Goal: Task Accomplishment & Management: Complete application form

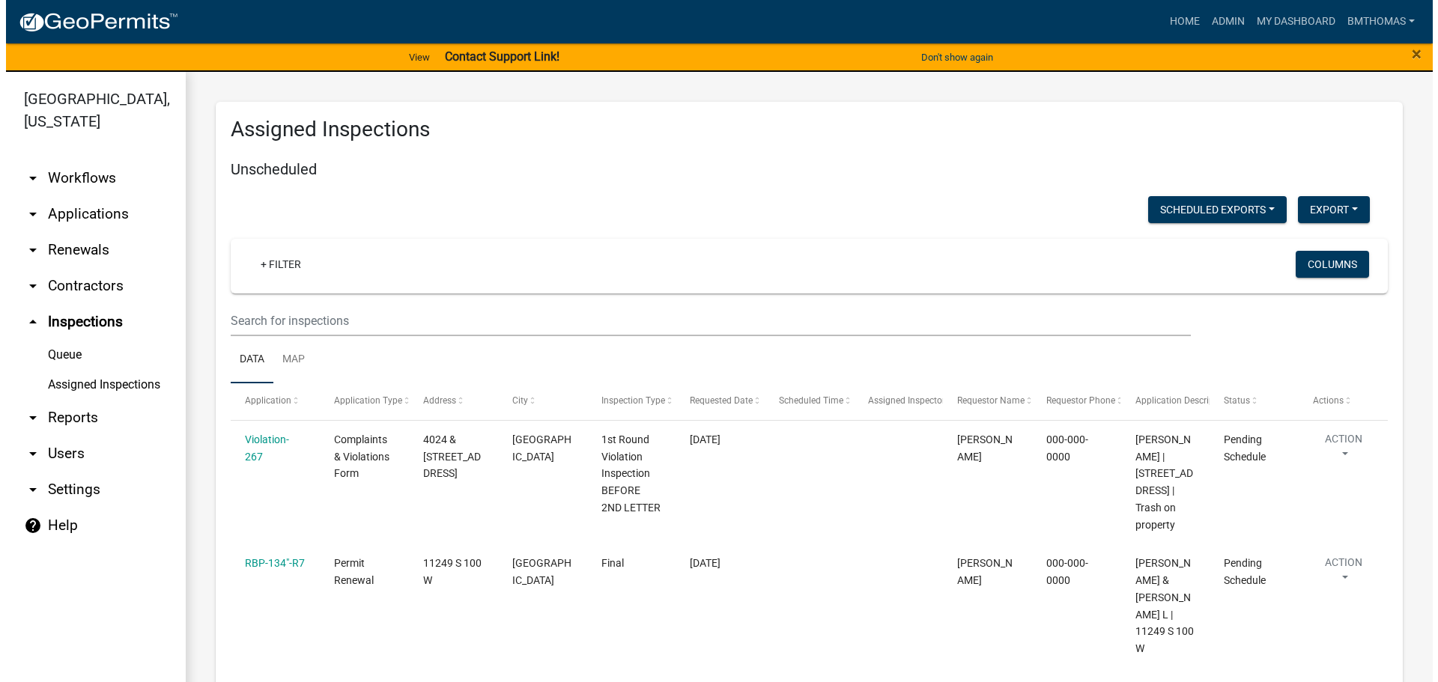
scroll to position [9848, 0]
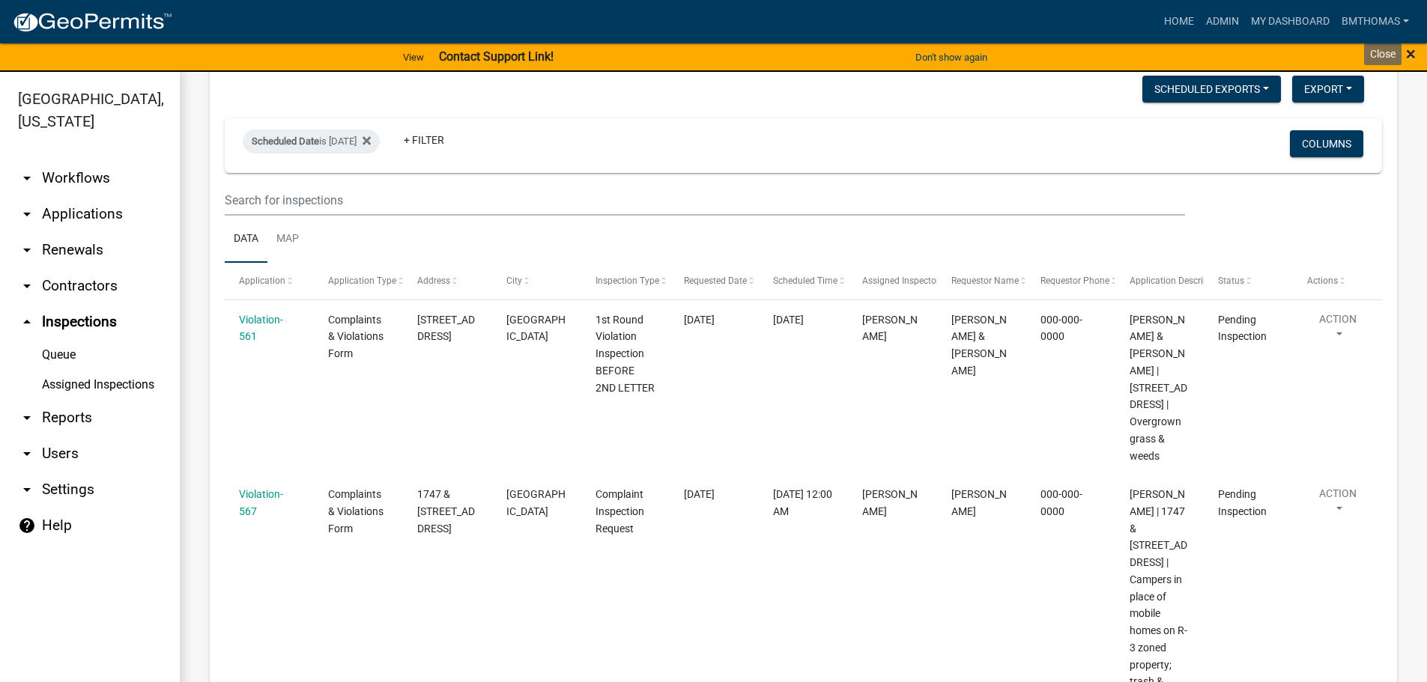
click at [1410, 58] on span "×" at bounding box center [1411, 53] width 10 height 21
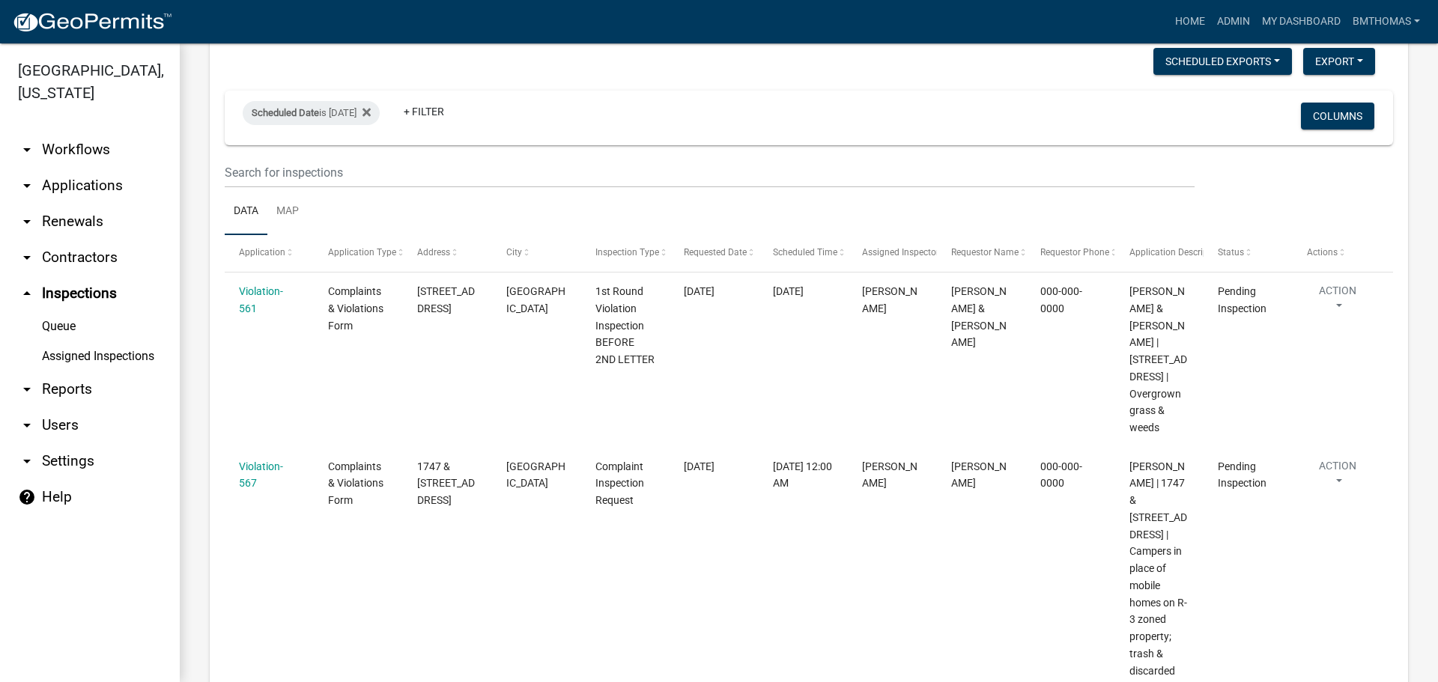
click at [124, 342] on link "Assigned Inspections" at bounding box center [90, 357] width 180 height 30
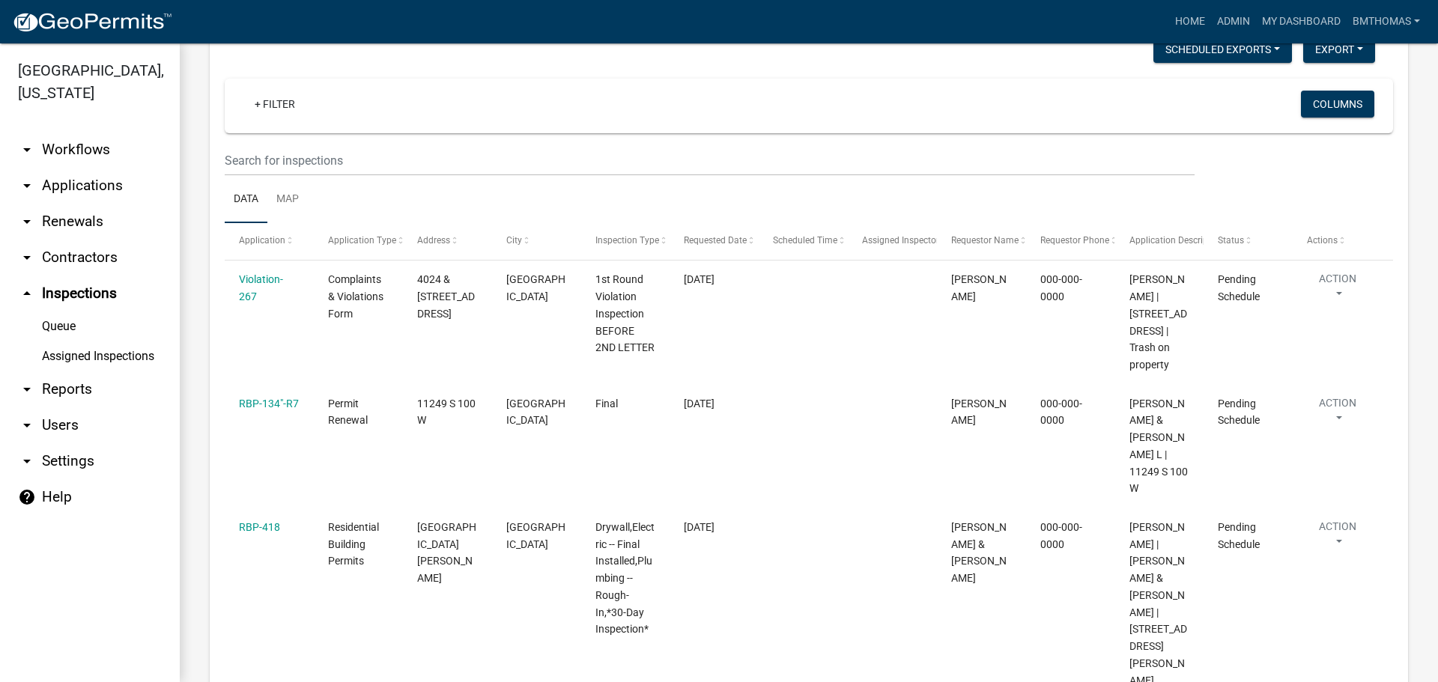
scroll to position [0, 0]
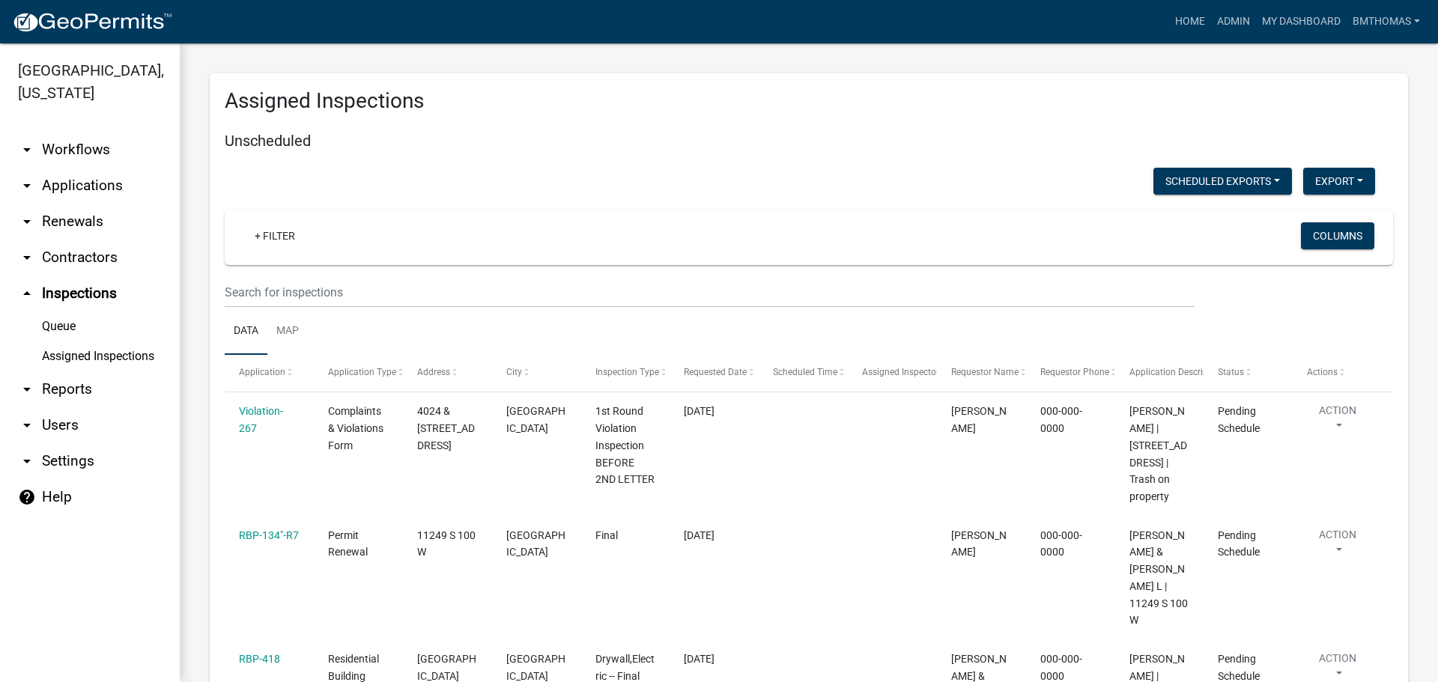
click at [91, 168] on link "arrow_drop_down Applications" at bounding box center [90, 186] width 180 height 36
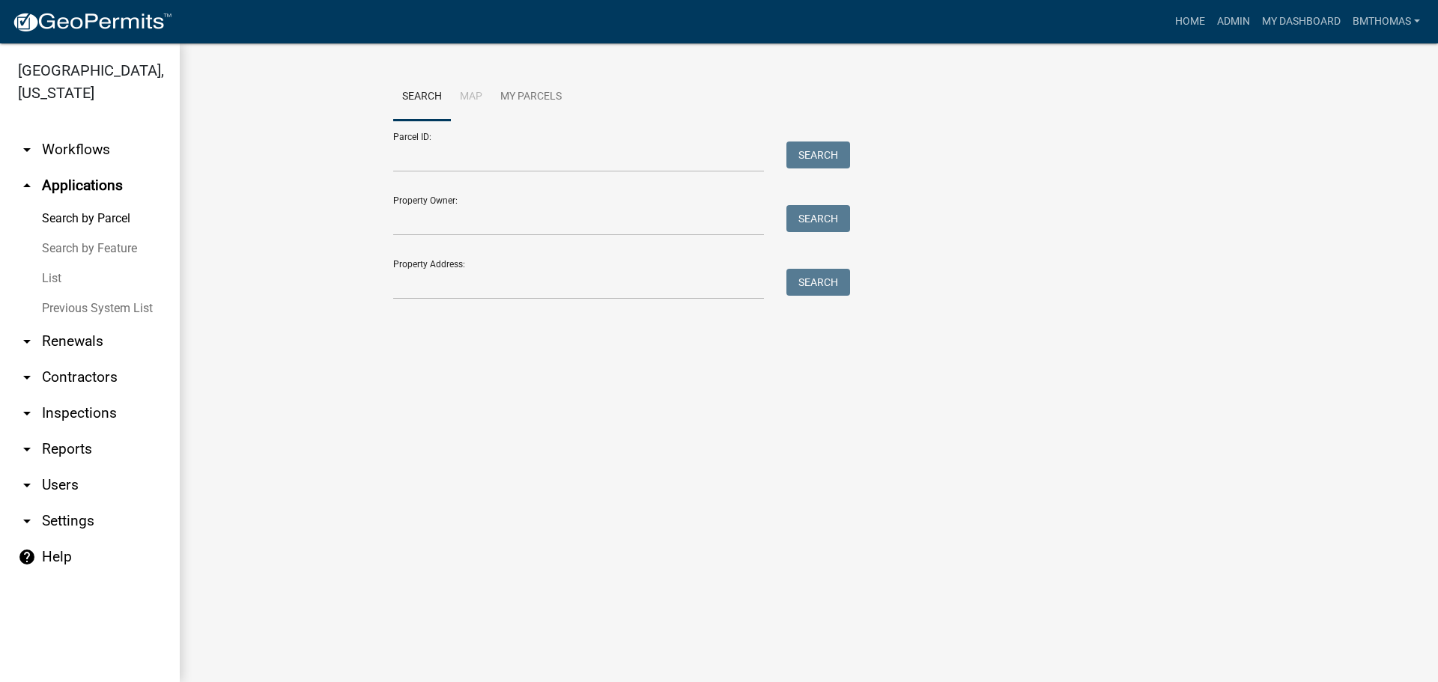
click at [54, 264] on link "List" at bounding box center [90, 279] width 180 height 30
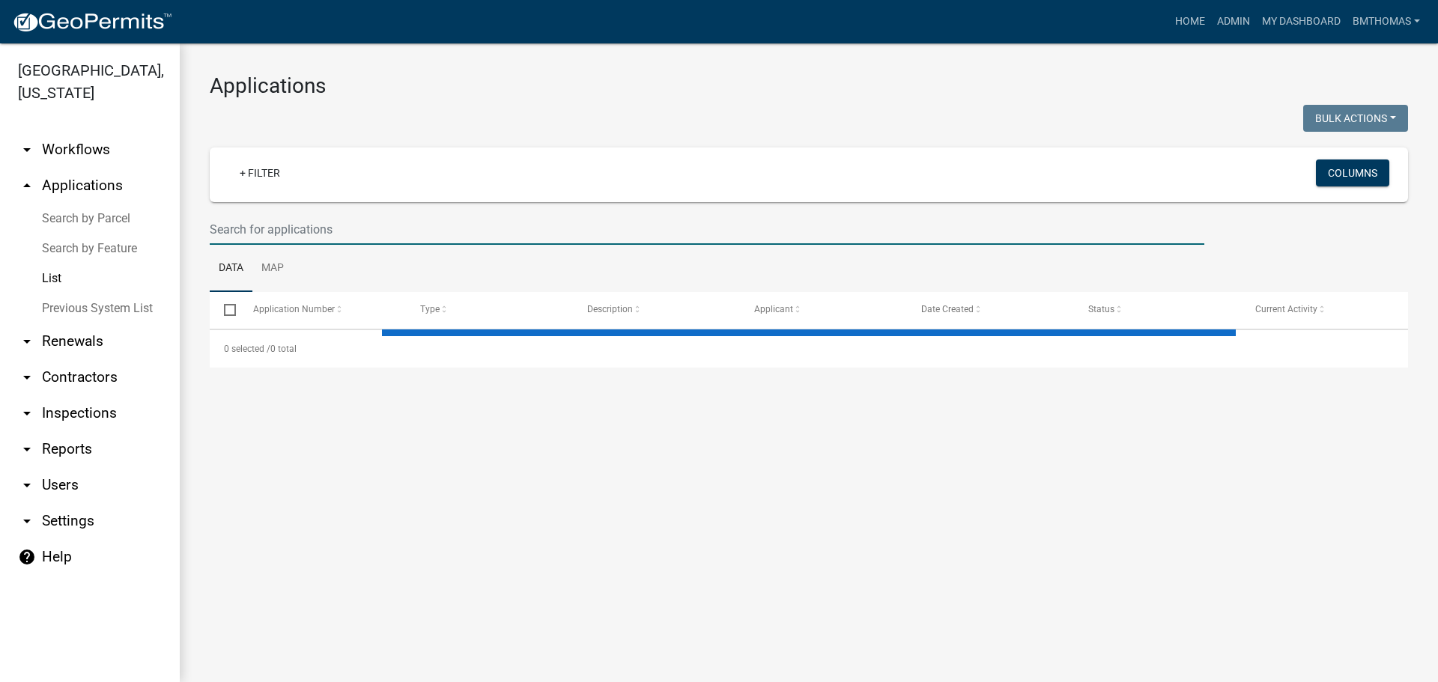
click at [246, 236] on input "text" at bounding box center [707, 229] width 995 height 31
select select "3: 100"
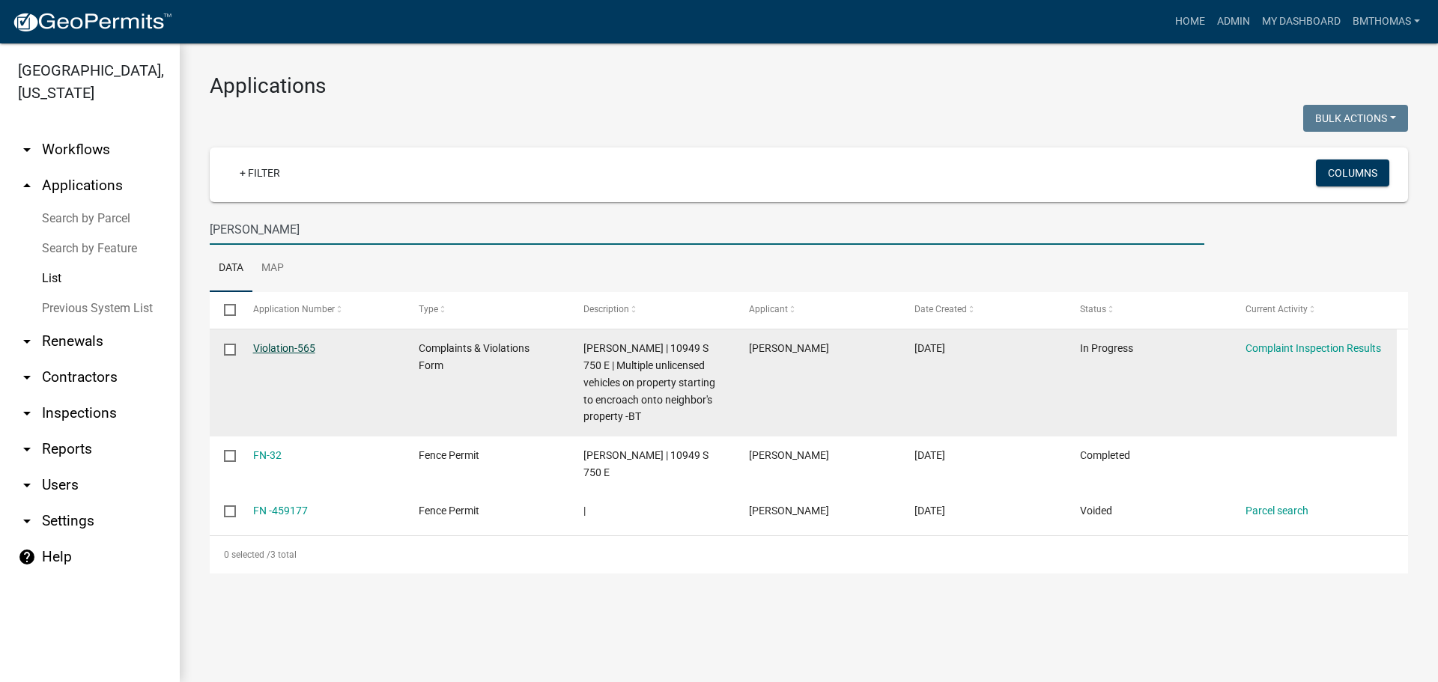
type input "[PERSON_NAME]"
click at [258, 344] on link "Violation-565" at bounding box center [284, 348] width 62 height 12
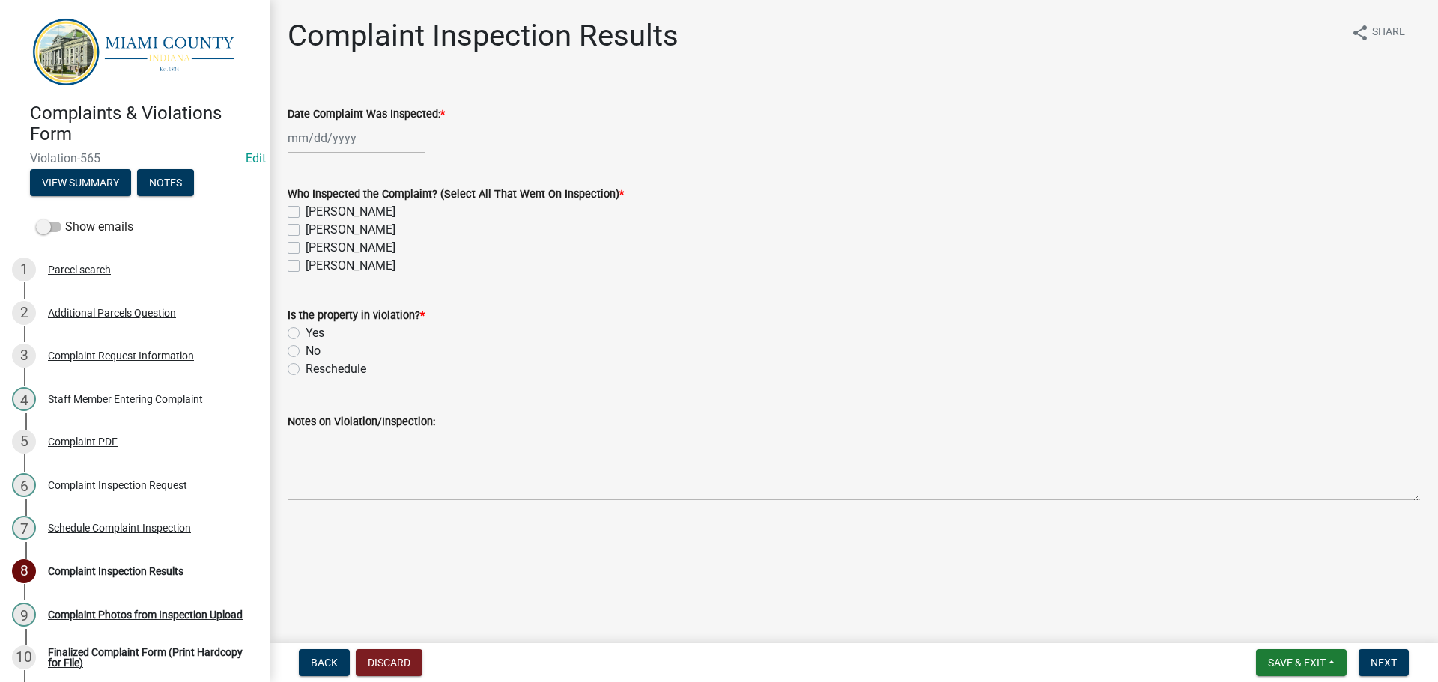
click at [313, 144] on div at bounding box center [356, 138] width 137 height 31
select select "9"
select select "2025"
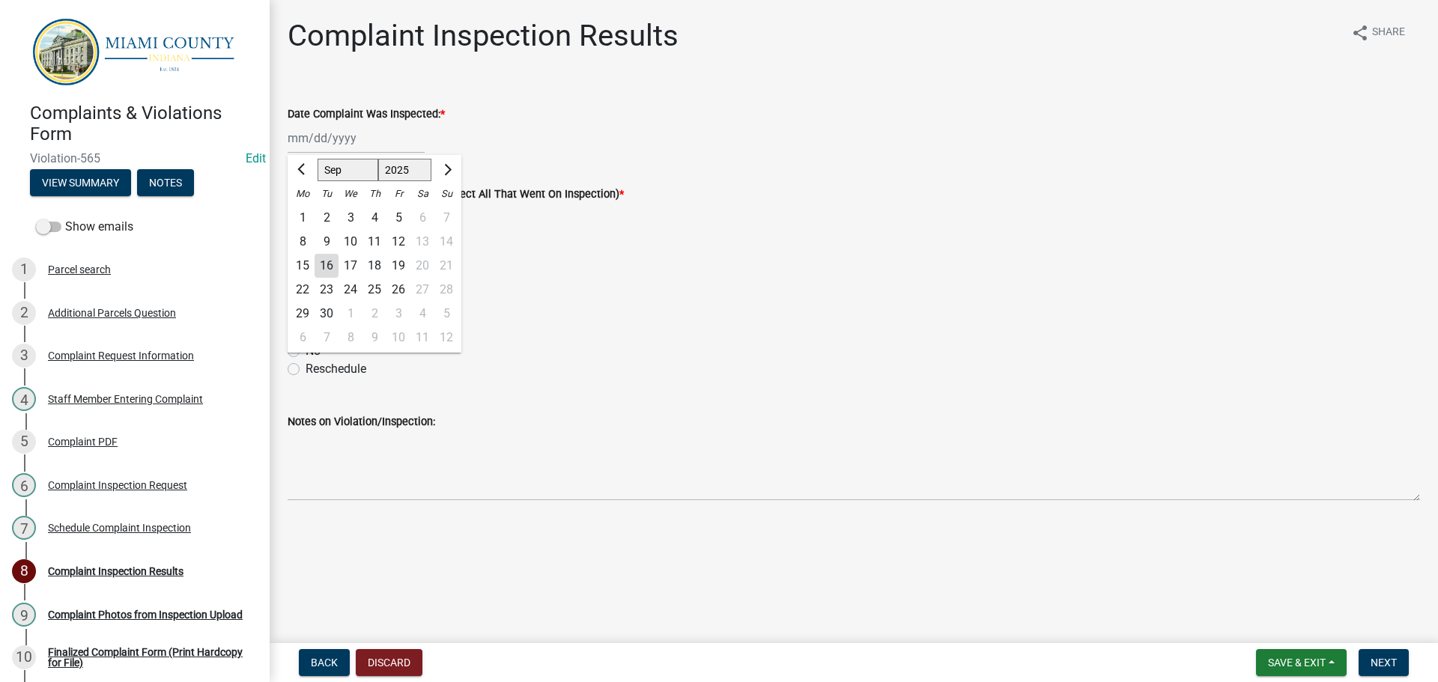
click at [300, 264] on div "15" at bounding box center [303, 266] width 24 height 24
type input "[DATE]"
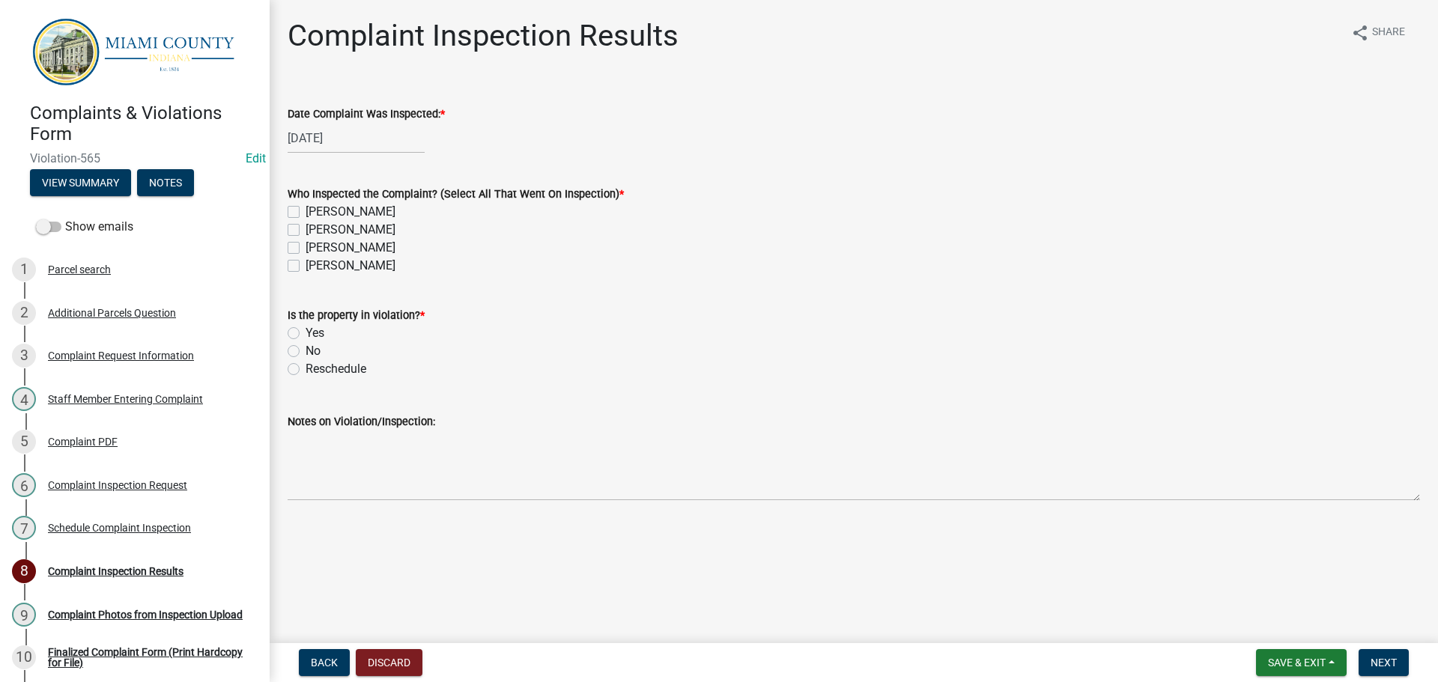
click at [306, 249] on label "[PERSON_NAME]" at bounding box center [351, 248] width 90 height 18
click at [306, 249] on input "[PERSON_NAME]" at bounding box center [311, 244] width 10 height 10
checkbox input "true"
checkbox input "false"
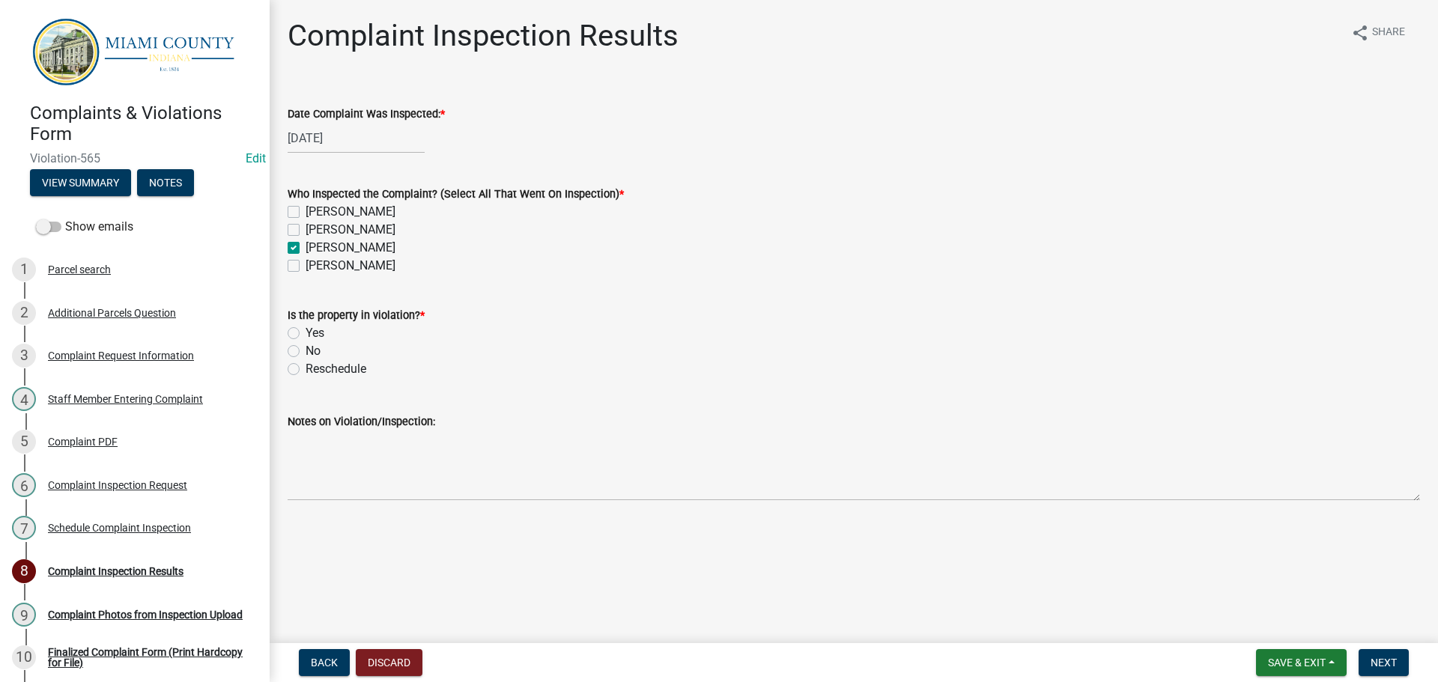
checkbox input "true"
checkbox input "false"
click at [306, 333] on label "Yes" at bounding box center [315, 333] width 19 height 18
click at [306, 333] on input "Yes" at bounding box center [311, 329] width 10 height 10
radio input "true"
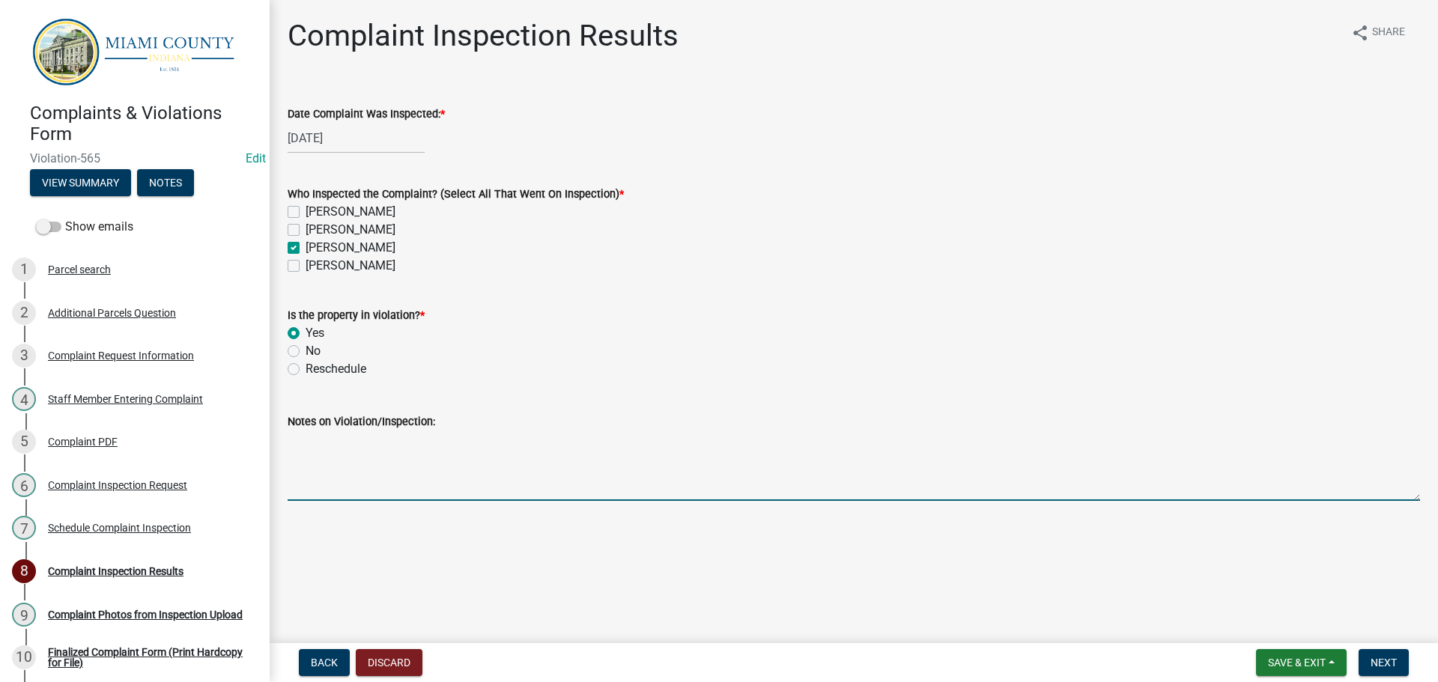
click at [315, 485] on textarea "Notes on Violation/Inspection:" at bounding box center [854, 466] width 1133 height 70
type textarea "Noted"
click at [353, 453] on textarea "Noted" at bounding box center [854, 466] width 1133 height 70
drag, startPoint x: 351, startPoint y: 441, endPoint x: 279, endPoint y: 430, distance: 73.5
click at [279, 430] on div "Notes on Violation/Inspection: Noted" at bounding box center [853, 446] width 1155 height 109
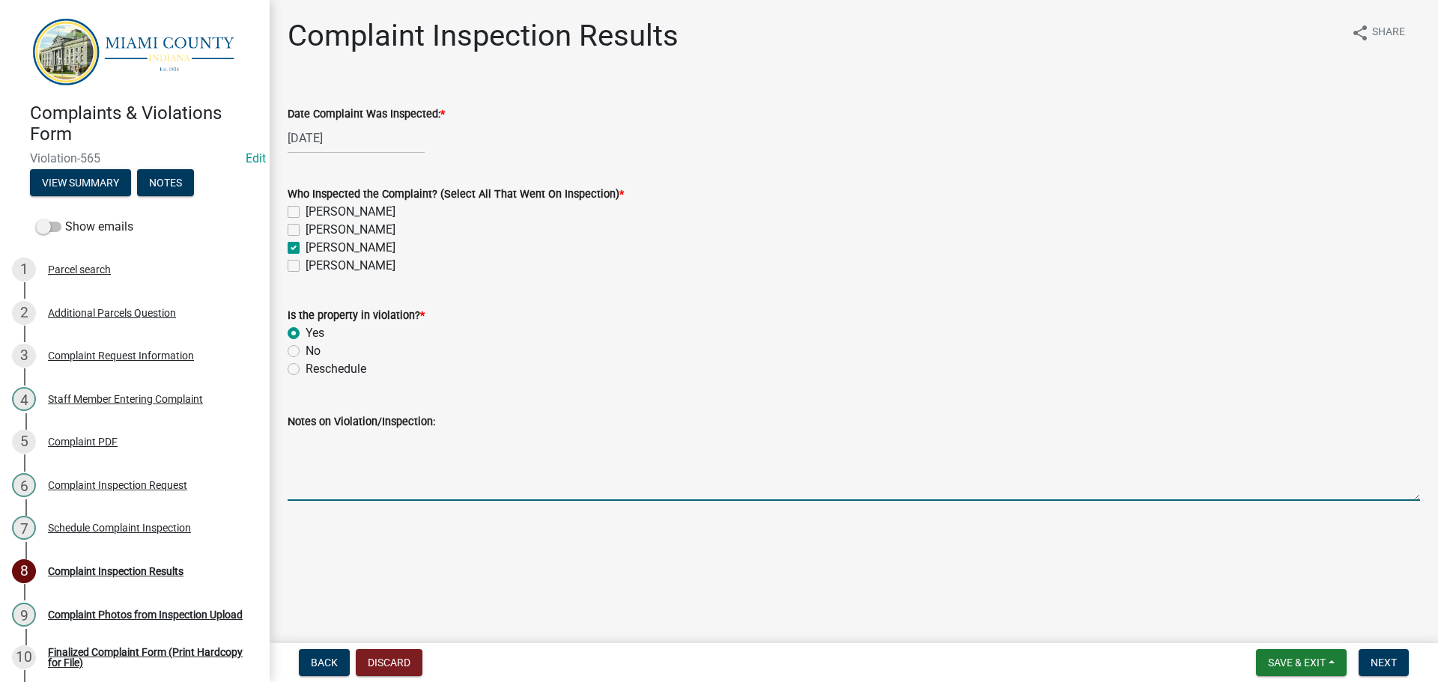
click at [342, 490] on textarea "Notes on Violation/Inspection:" at bounding box center [854, 466] width 1133 height 70
paste textarea "Observed multiple unlicensed and dismantled vehicles on the property"
type textarea "Observed multiple unlicensed and dismantled vehicles on the property. -BT"
click at [1393, 658] on span "Next" at bounding box center [1384, 663] width 26 height 12
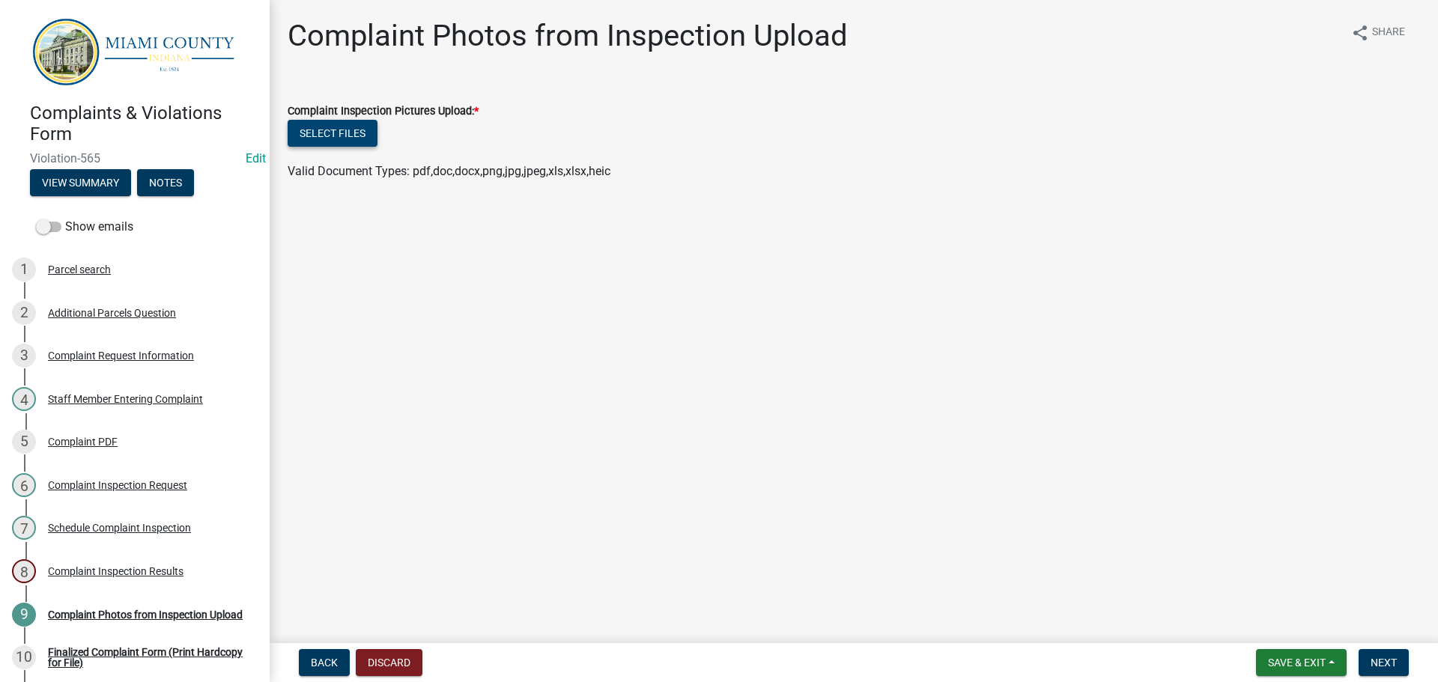
click at [321, 127] on button "Select files" at bounding box center [333, 133] width 90 height 27
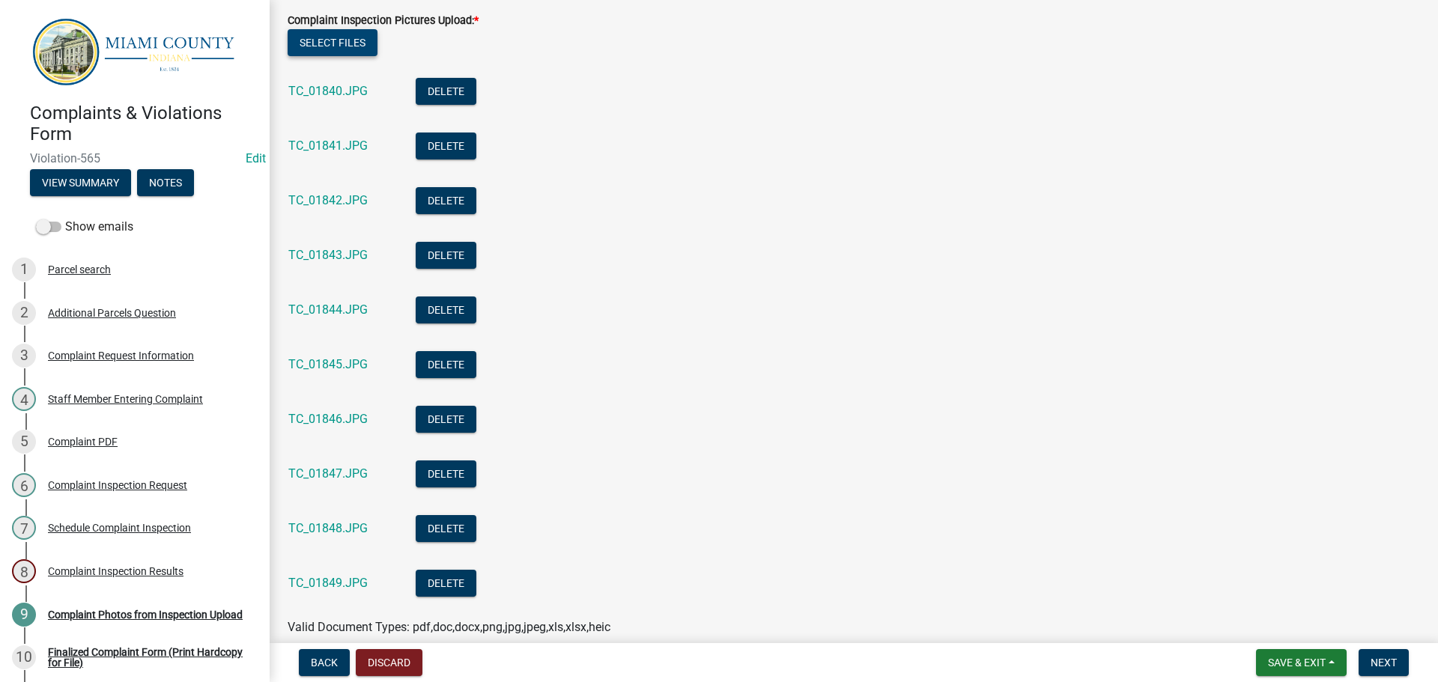
scroll to position [162, 0]
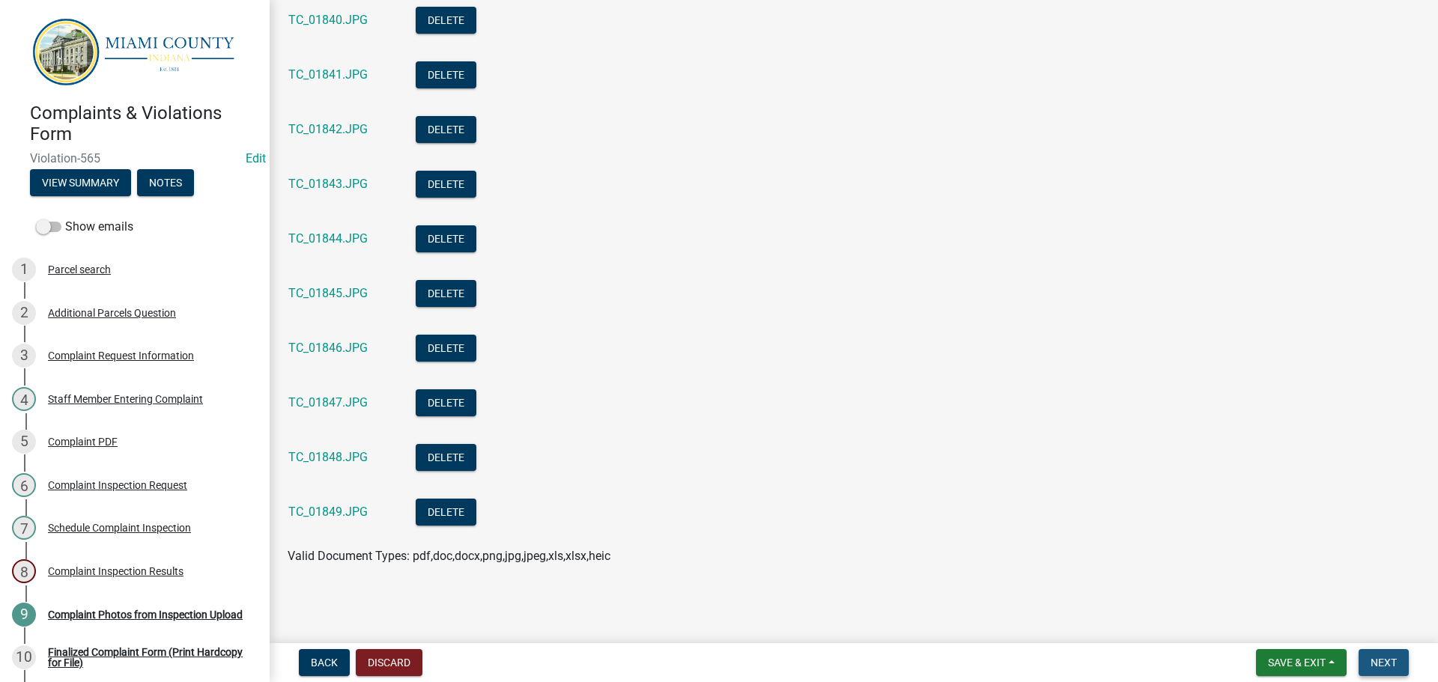
click at [1378, 663] on span "Next" at bounding box center [1384, 663] width 26 height 12
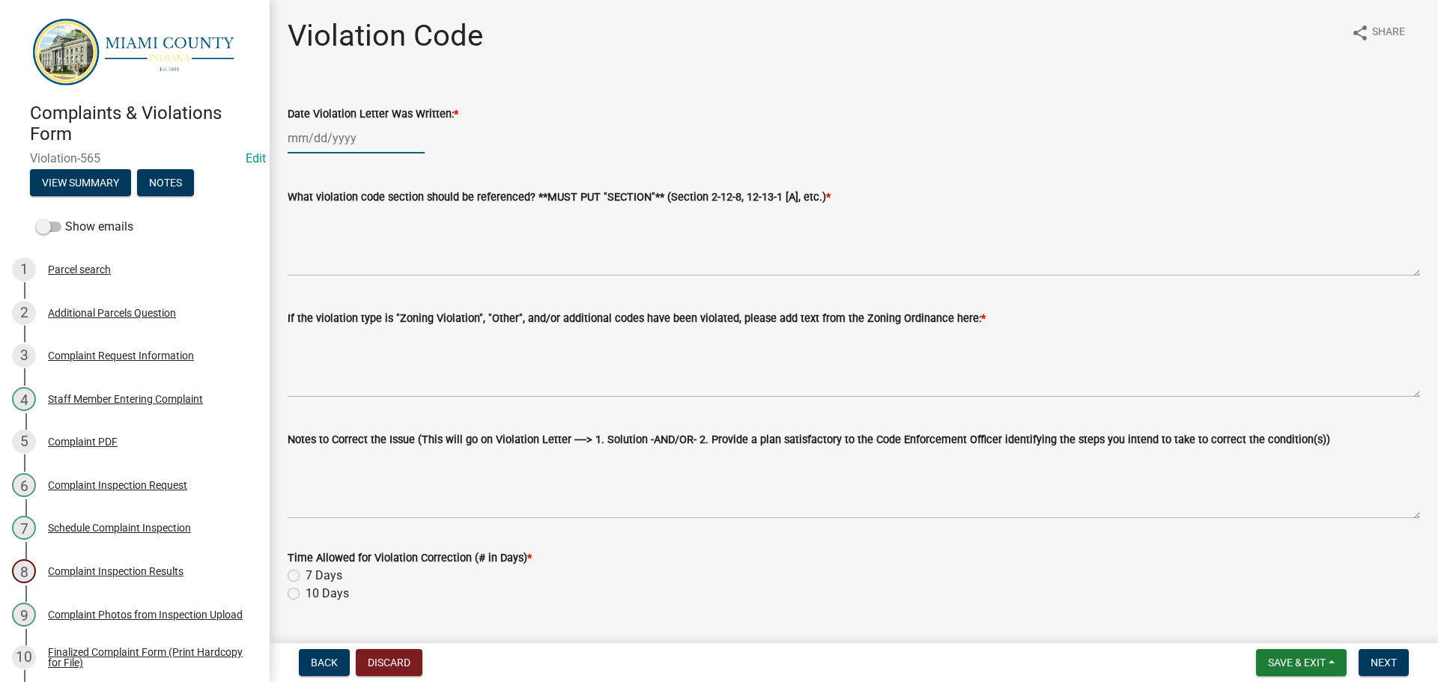
click at [342, 127] on div at bounding box center [356, 138] width 137 height 31
select select "9"
select select "2025"
click at [333, 264] on div "16" at bounding box center [327, 266] width 24 height 24
type input "[DATE]"
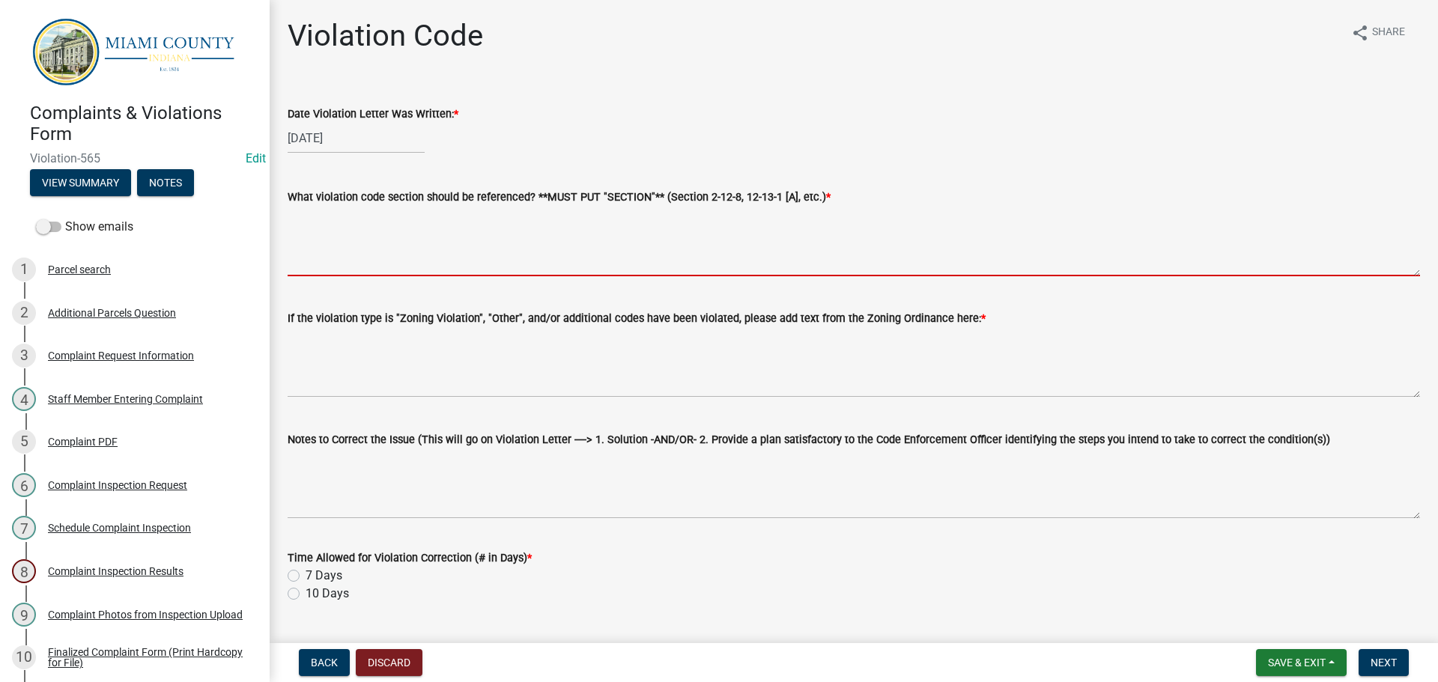
click at [333, 264] on textarea "What violation code section should be referenced? **MUST PUT "SECTION"** (Secti…" at bounding box center [854, 241] width 1133 height 70
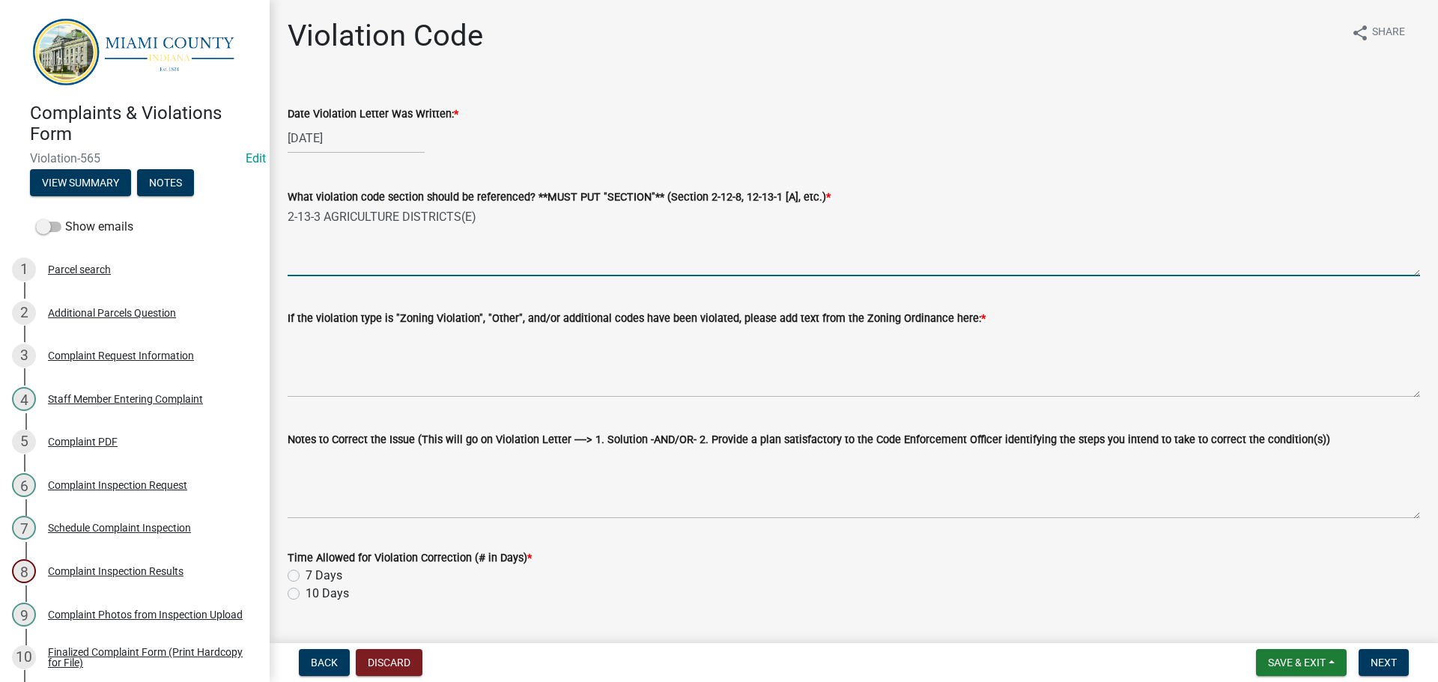
type textarea "2-13-3 AGRICULTURE DISTRICTS(E)"
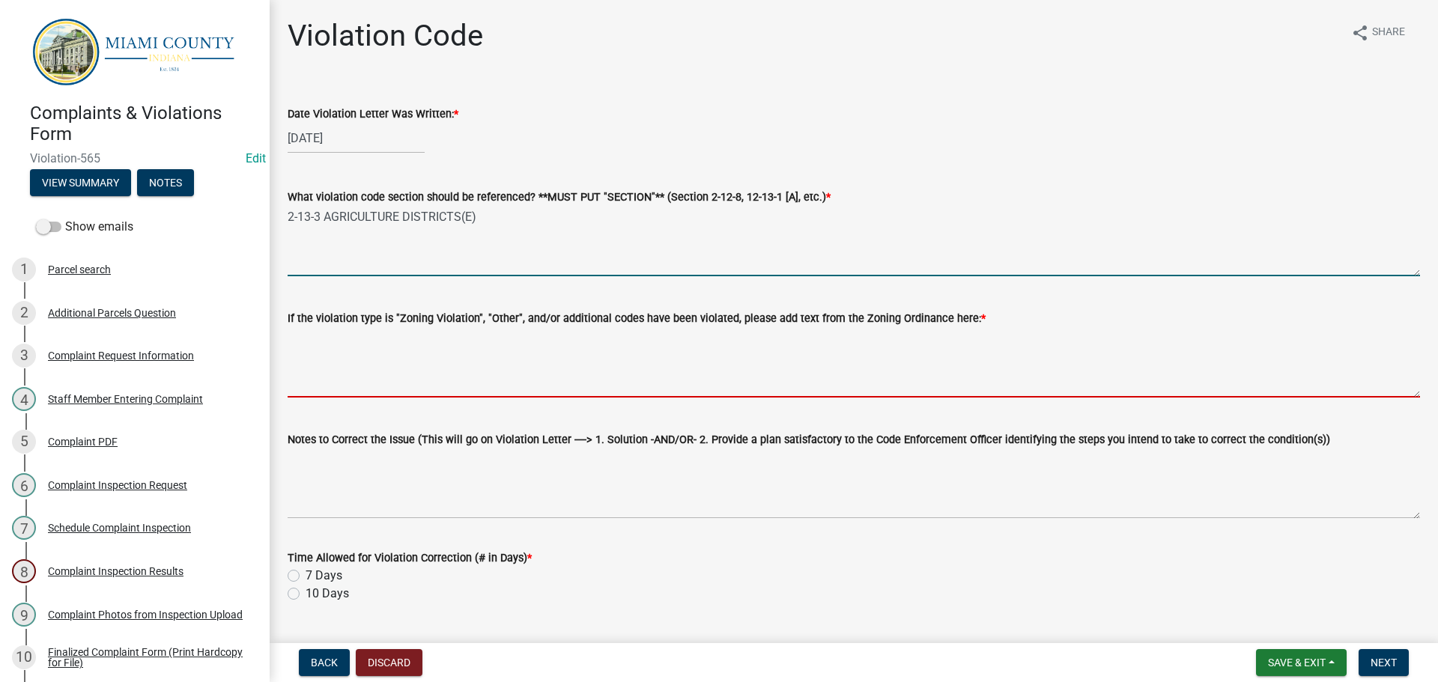
click at [370, 345] on textarea "If the violation type is "Zoning Violation", "Other", and/or additional codes h…" at bounding box center [854, 362] width 1133 height 70
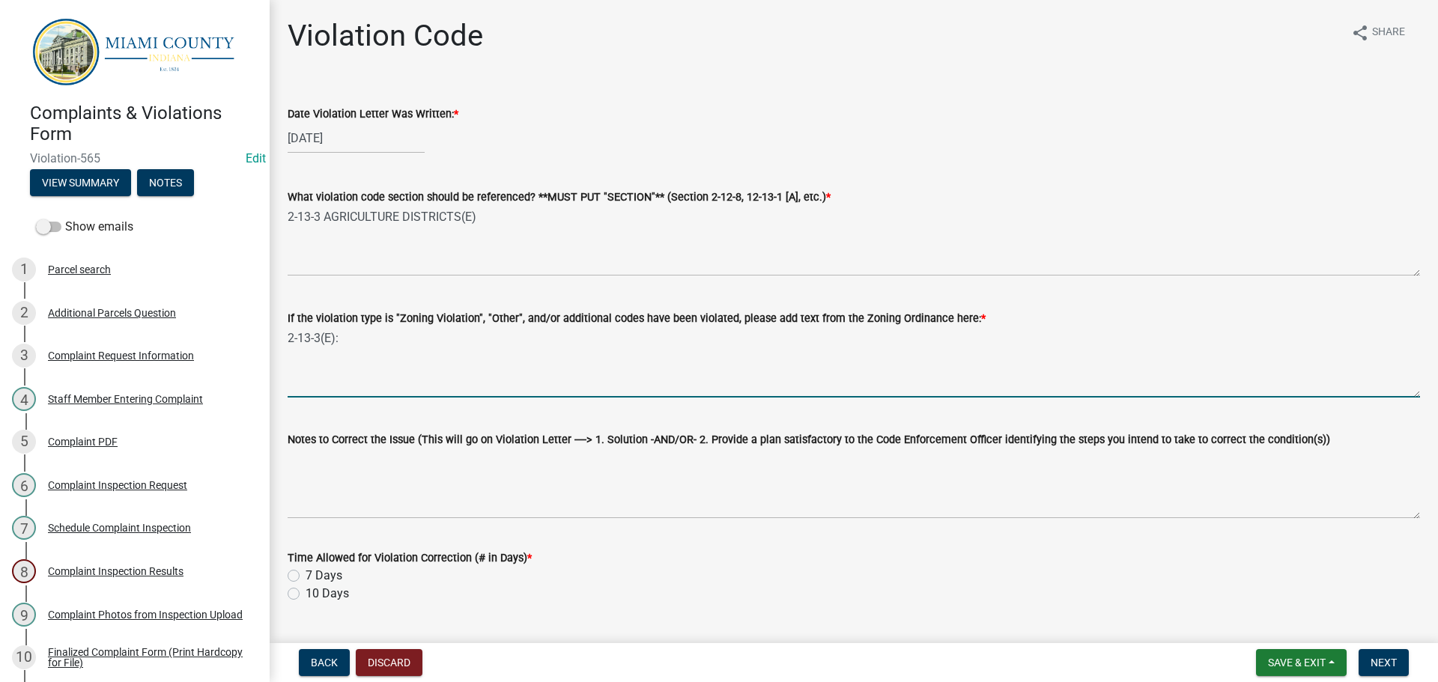
click at [388, 350] on textarea "2-13-3(E):" at bounding box center [854, 362] width 1133 height 70
paste textarea "Automotive vehicles, including campers and motor homes, of any kind or type wit…"
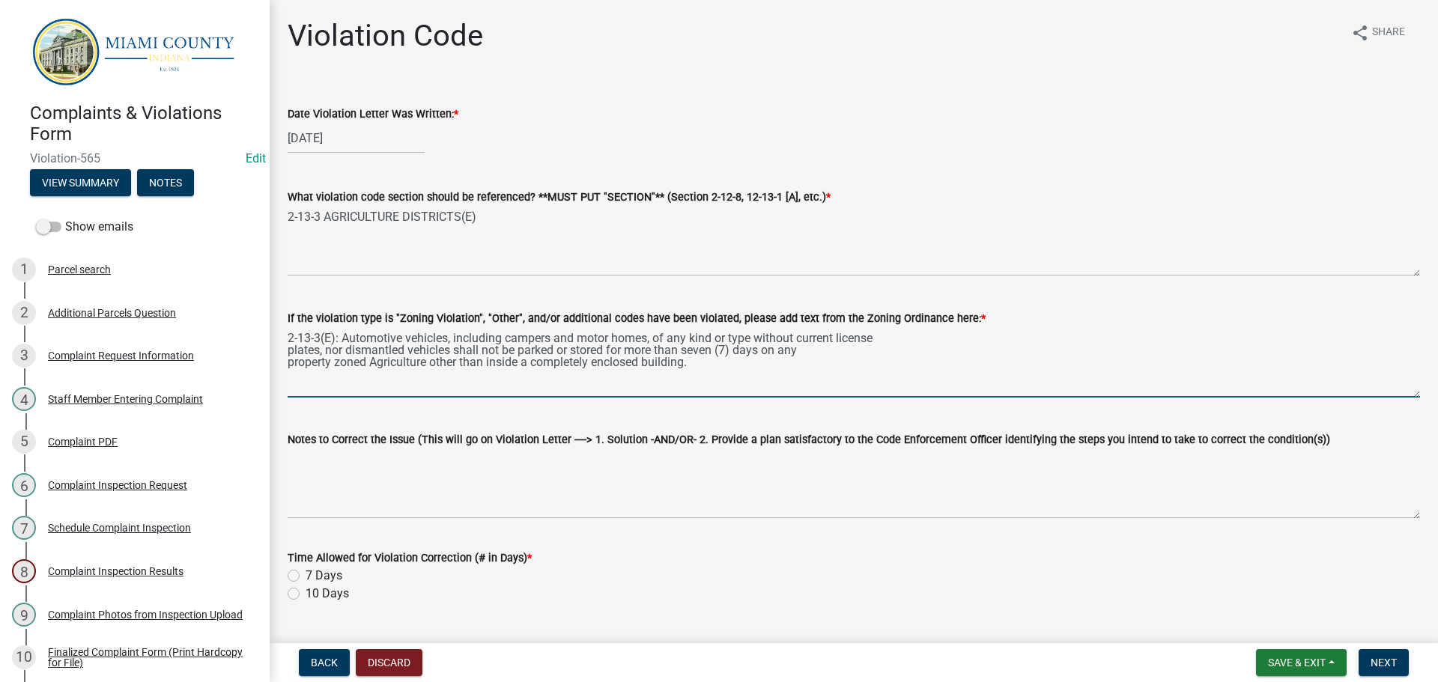
click at [290, 354] on textarea "2-13-3(E): Automotive vehicles, including campers and motor homes, of any kind …" at bounding box center [854, 362] width 1133 height 70
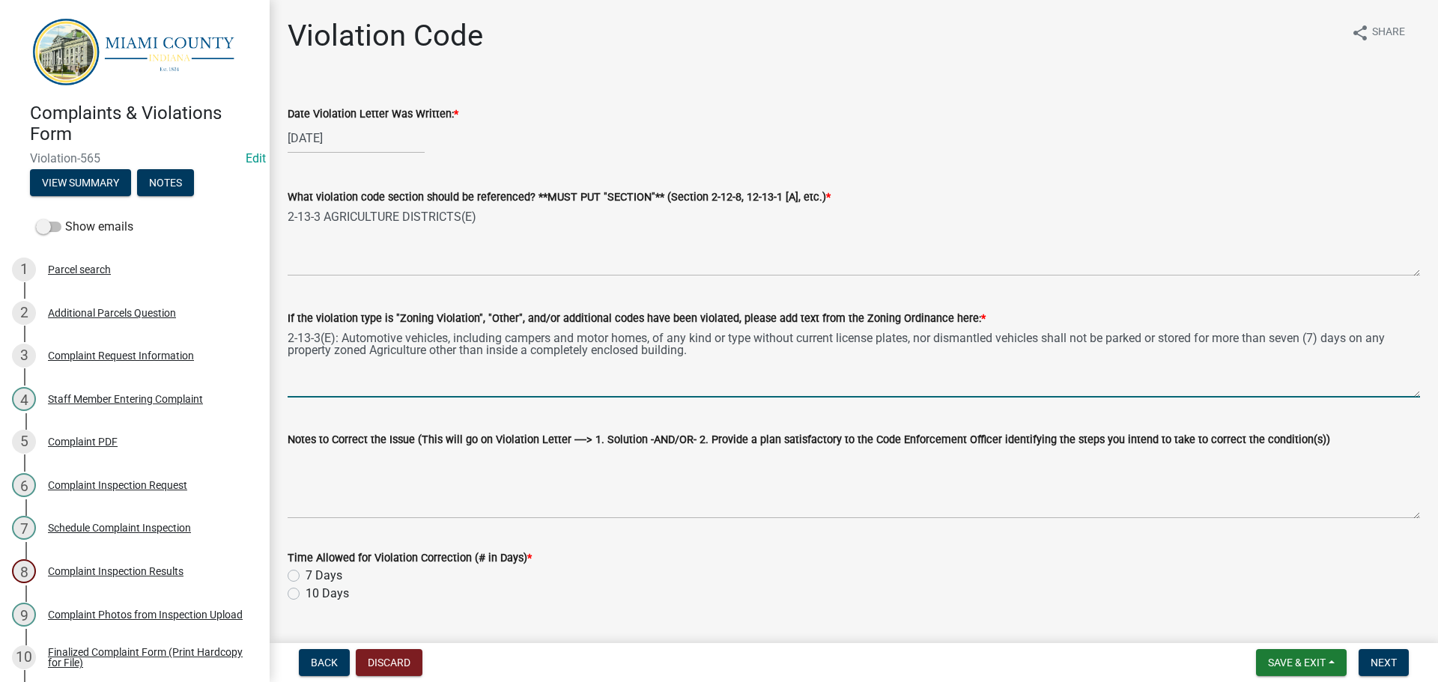
click at [288, 349] on textarea "2-13-3(E): Automotive vehicles, including campers and motor homes, of any kind …" at bounding box center [854, 362] width 1133 height 70
type textarea "2-13-3(E): Automotive vehicles, including campers and motor homes, of any kind …"
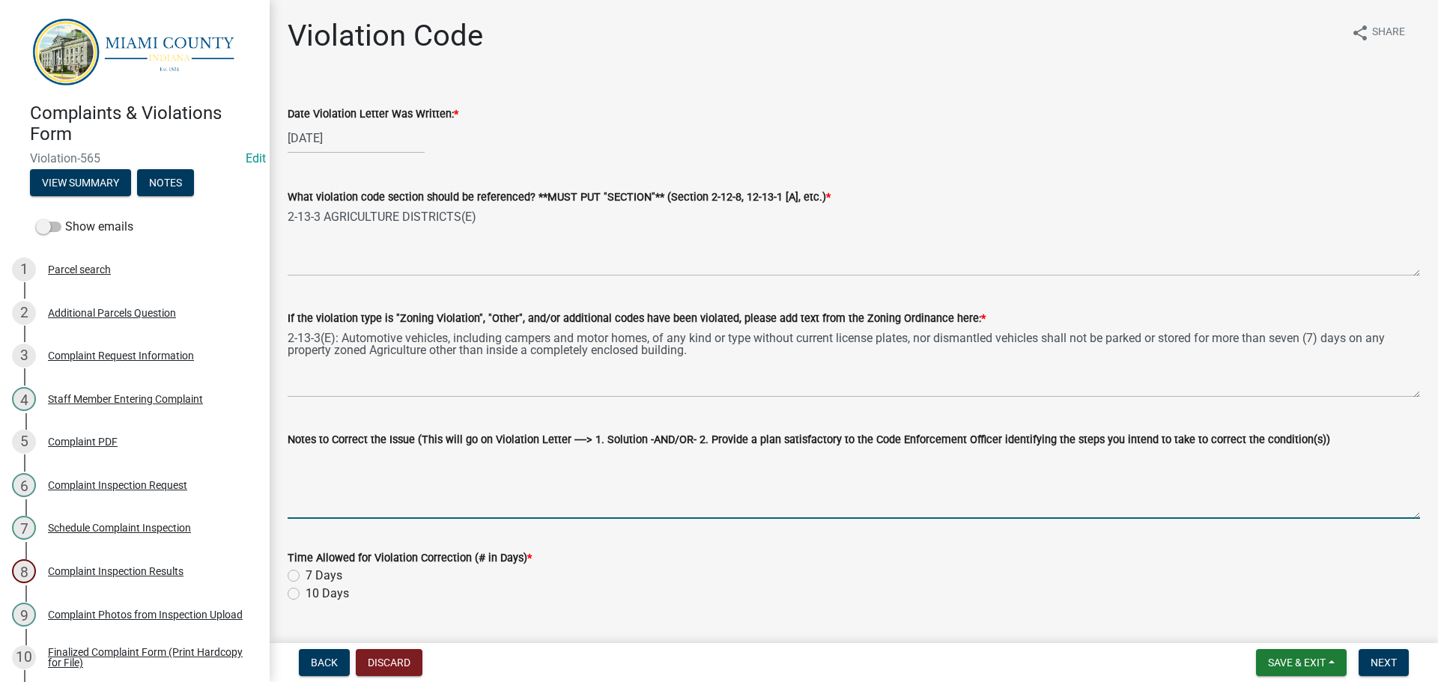
click at [441, 468] on textarea "Notes to Correct the Issue (This will go on Violation Letter ----> 1. Solution …" at bounding box center [854, 484] width 1133 height 70
click at [378, 453] on textarea "1.) 2.) 3.)" at bounding box center [854, 484] width 1133 height 70
click at [350, 464] on textarea "1.) Obtain current license plates and registration for any vehicle currently wi…" at bounding box center [854, 484] width 1133 height 70
click at [364, 474] on textarea "1.) Obtain current license plates and registration for any vehicle currently wi…" at bounding box center [854, 484] width 1133 height 70
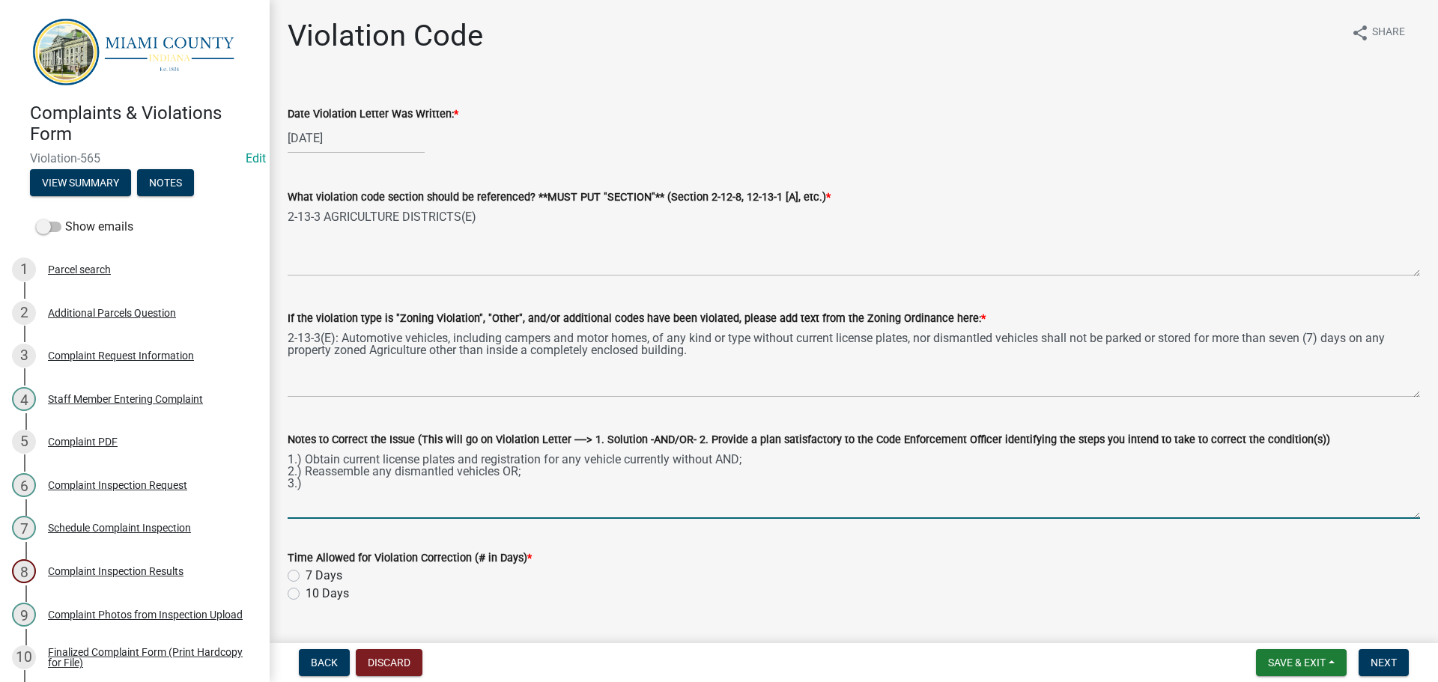
click at [359, 486] on textarea "1.) Obtain current license plates and registration for any vehicle currently wi…" at bounding box center [854, 484] width 1133 height 70
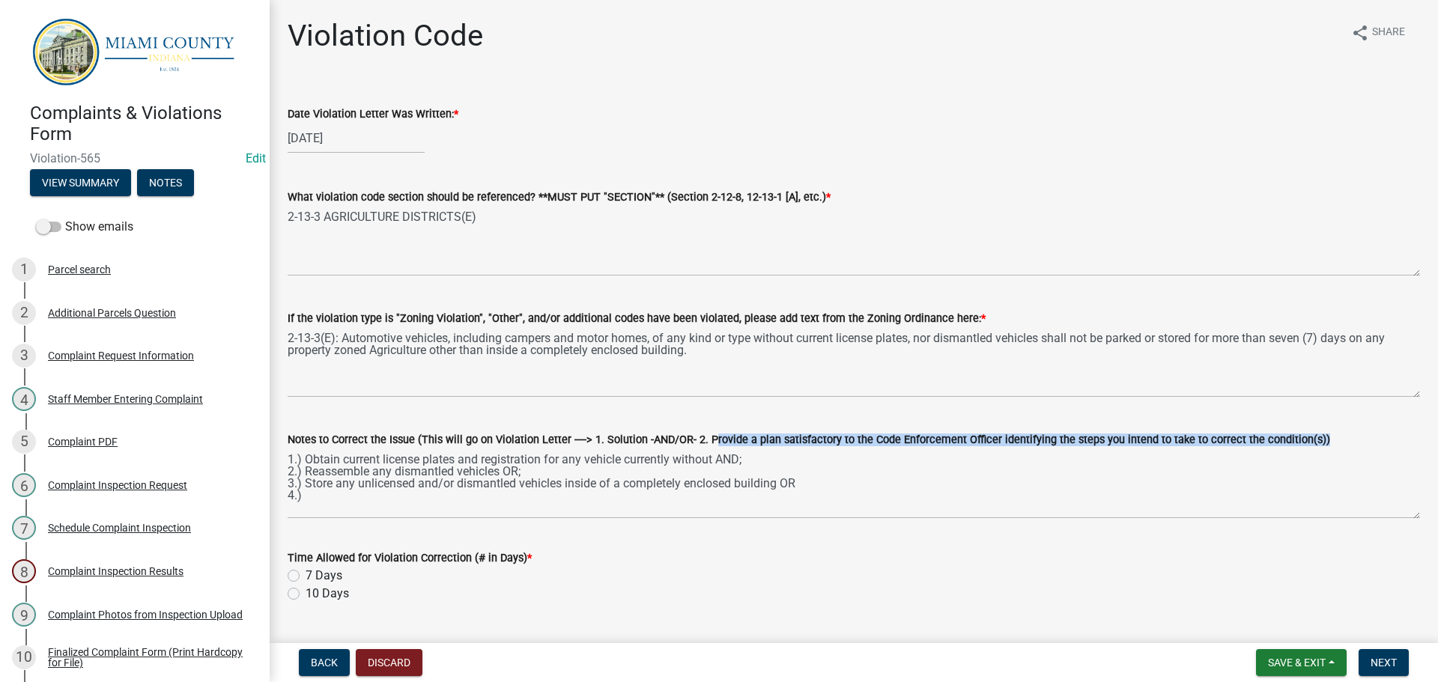
drag, startPoint x: 702, startPoint y: 437, endPoint x: 1300, endPoint y: 443, distance: 597.8
click at [1300, 443] on label "Notes to Correct the Issue (This will go on Violation Letter ----> 1. Solution …" at bounding box center [809, 440] width 1043 height 10
copy label "Provide a plan satisfactory to the Code Enforcement Officer identifying the ste…"
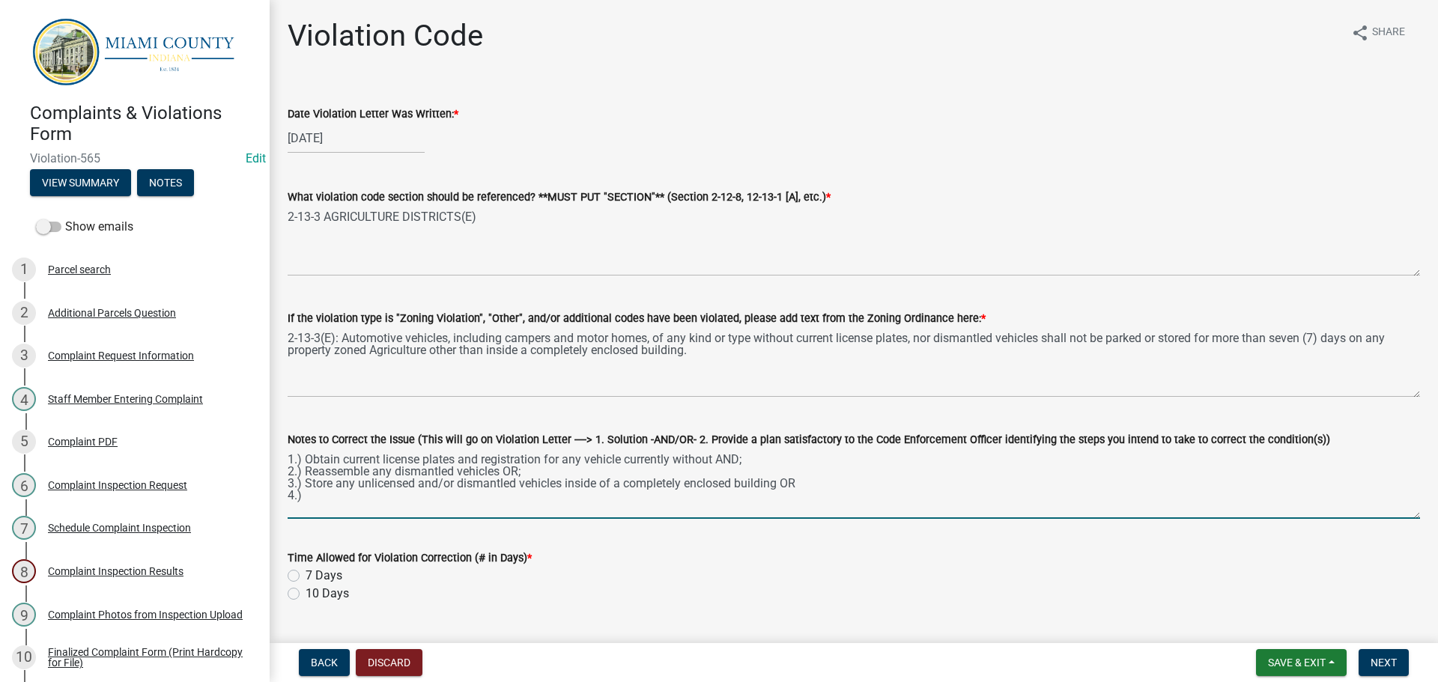
click at [321, 495] on textarea "1.) Obtain current license plates and registration for any vehicle currently wi…" at bounding box center [854, 484] width 1133 height 70
paste textarea "Provide a plan satisfactory to the Code Enforcement Officer identifying the ste…"
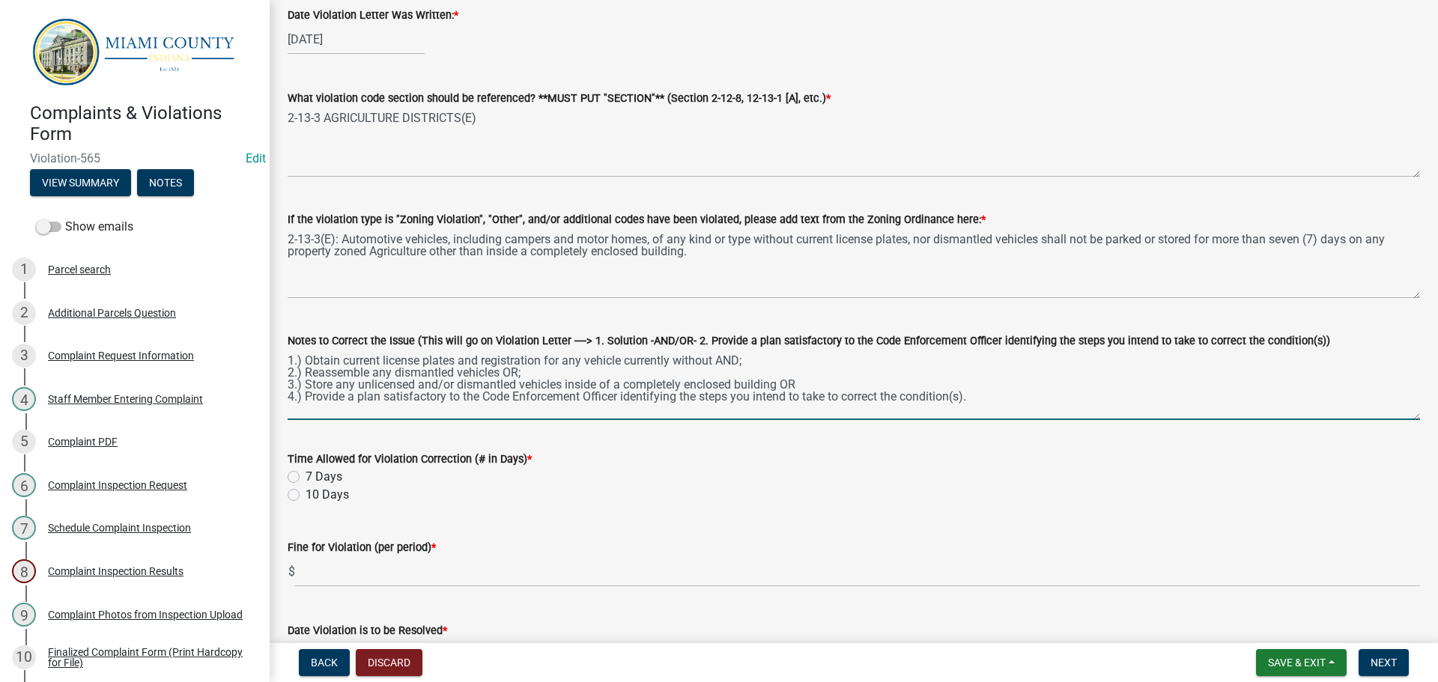
scroll to position [75, 0]
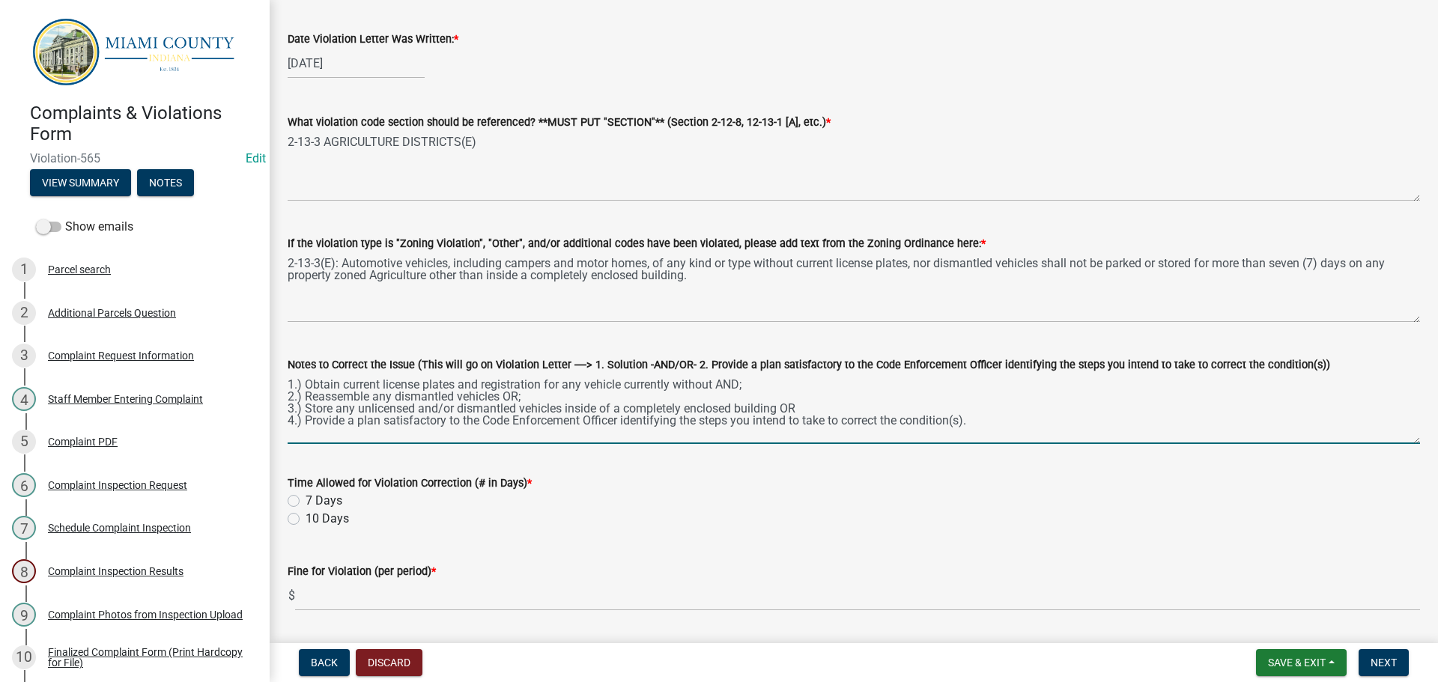
drag, startPoint x: 718, startPoint y: 381, endPoint x: 306, endPoint y: 379, distance: 412.0
click at [306, 379] on textarea "1.) Obtain current license plates and registration for any vehicle currently wi…" at bounding box center [854, 409] width 1133 height 70
drag, startPoint x: 301, startPoint y: 379, endPoint x: 715, endPoint y: 379, distance: 414.2
click at [715, 378] on textarea "1.) Obtain current license plates and registration for any vehicle currently wi…" at bounding box center [854, 409] width 1133 height 70
drag, startPoint x: 717, startPoint y: 383, endPoint x: 308, endPoint y: 383, distance: 409.0
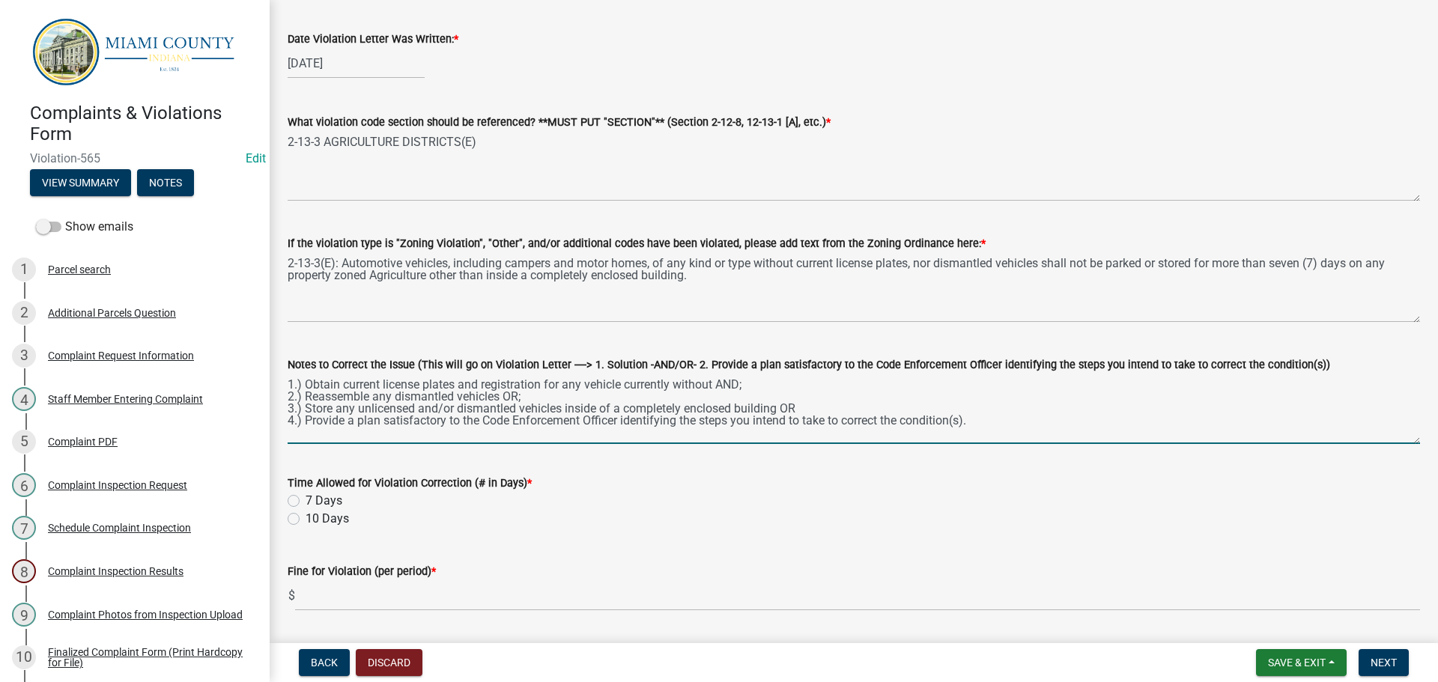
click at [308, 383] on textarea "1.) Obtain current license plates and registration for any vehicle currently wi…" at bounding box center [854, 409] width 1133 height 70
click at [707, 391] on textarea "1.) Obtain current license plates and registration for any vehicle currently wi…" at bounding box center [854, 409] width 1133 height 70
click at [714, 388] on textarea "1.) Obtain current license plates and registration for any vehicle currently wi…" at bounding box center [854, 409] width 1133 height 70
click at [779, 387] on textarea "1.) Obtain current license plates and registration for any vehicle currently wi…" at bounding box center [854, 409] width 1133 height 70
click at [797, 407] on textarea "1.) Obtain current license plates and registration for any vehicle currently wi…" at bounding box center [854, 409] width 1133 height 70
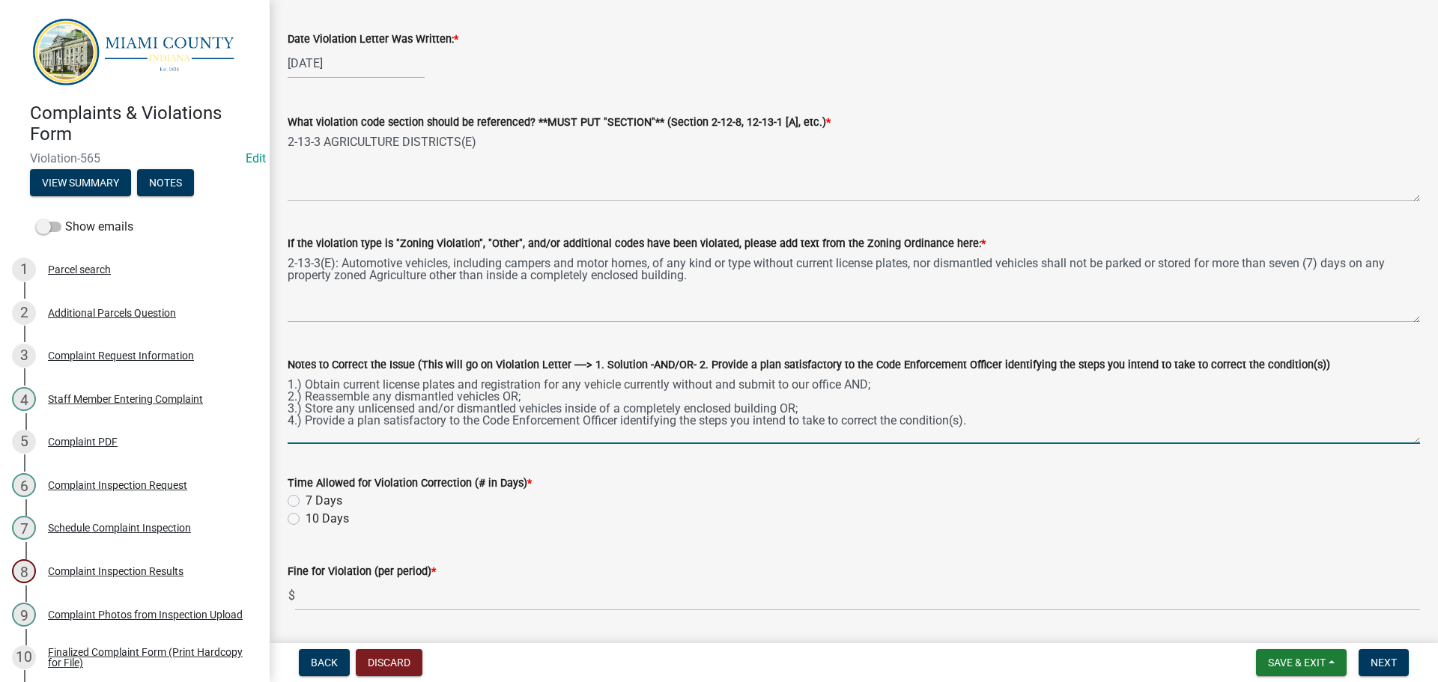
type textarea "1.) Obtain current license plates and registration for any vehicle currently wi…"
drag, startPoint x: 298, startPoint y: 520, endPoint x: 300, endPoint y: 527, distance: 7.6
click at [306, 520] on label "10 Days" at bounding box center [327, 519] width 43 height 18
click at [306, 520] on input "10 Days" at bounding box center [311, 515] width 10 height 10
radio input "true"
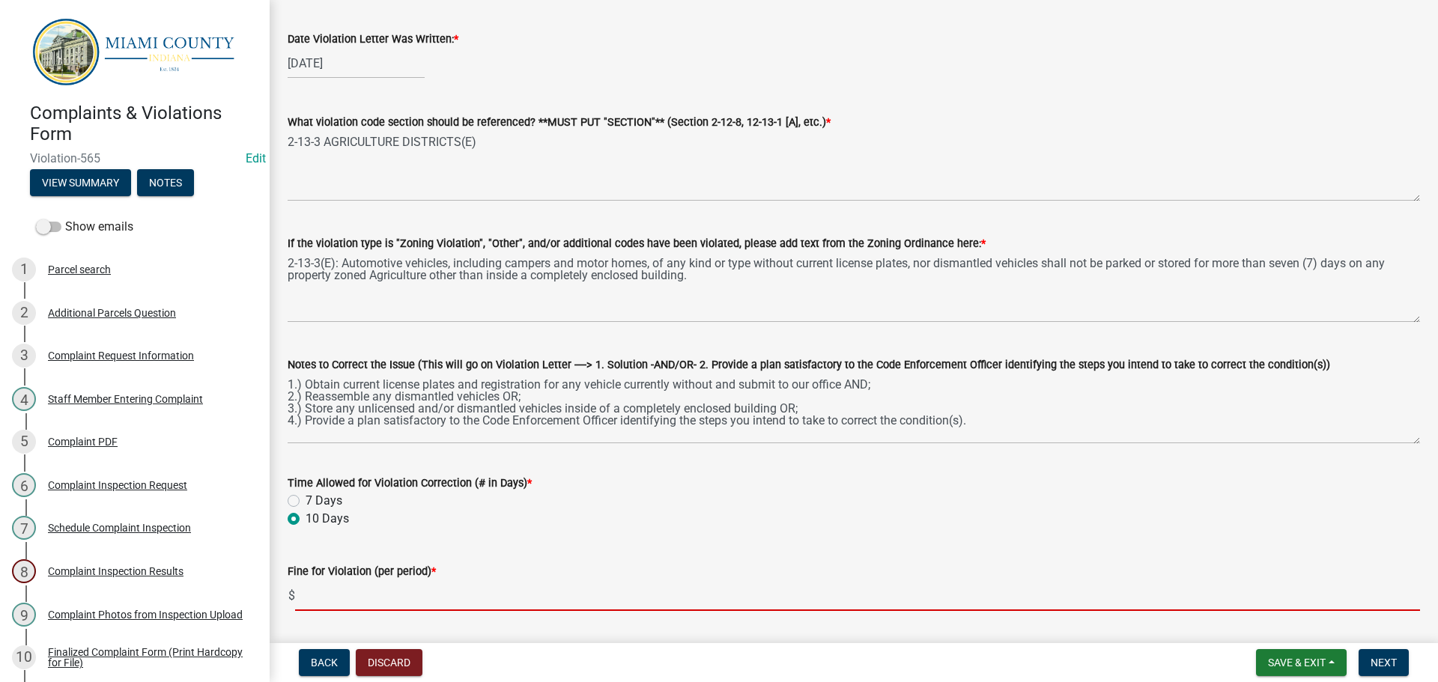
click at [327, 601] on input "text" at bounding box center [857, 596] width 1125 height 31
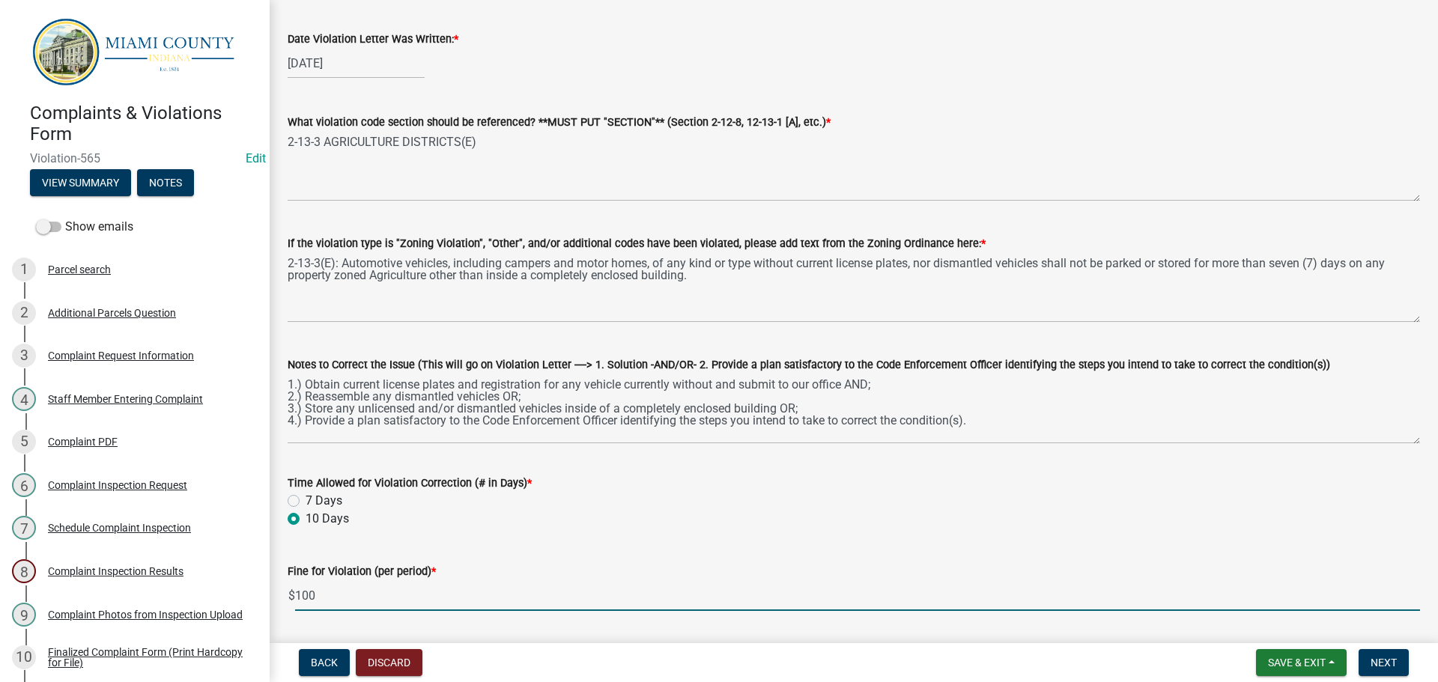
type input "100"
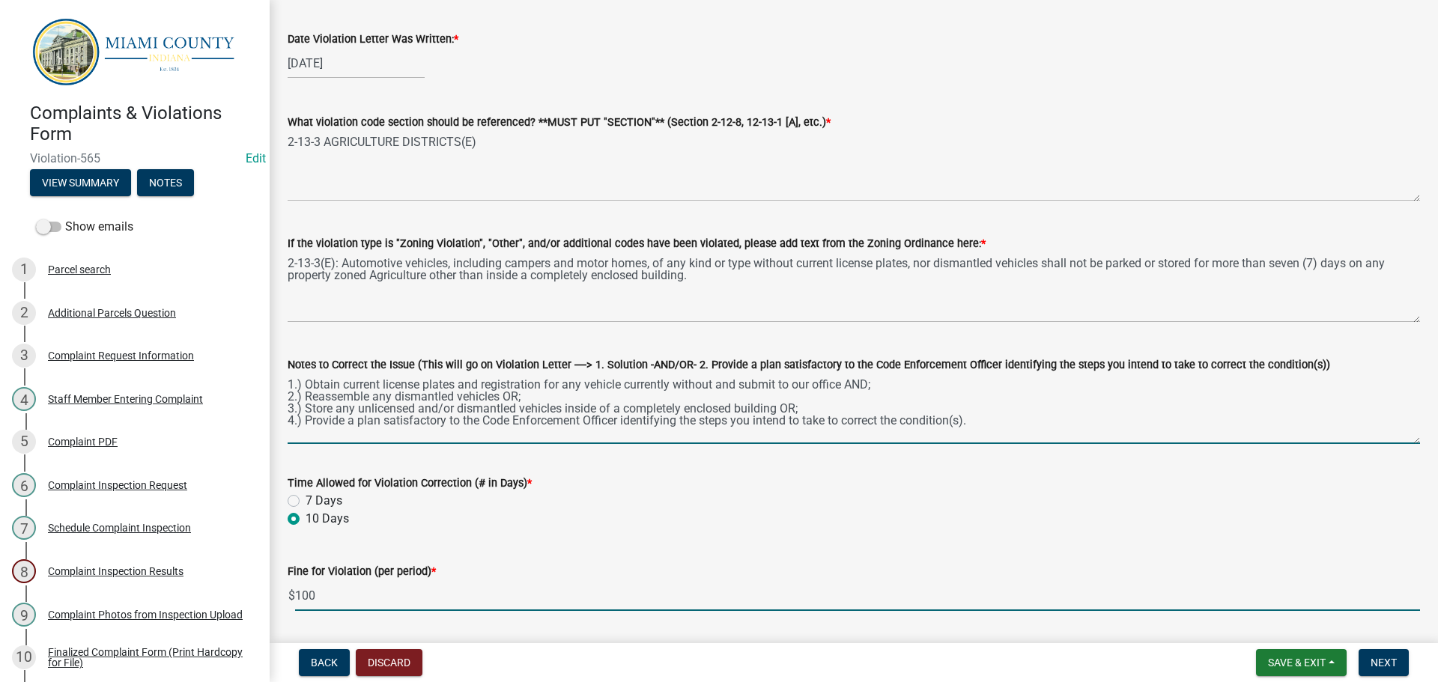
click at [715, 387] on textarea "1.) Obtain current license plates and registration for any vehicle currently wi…" at bounding box center [854, 409] width 1133 height 70
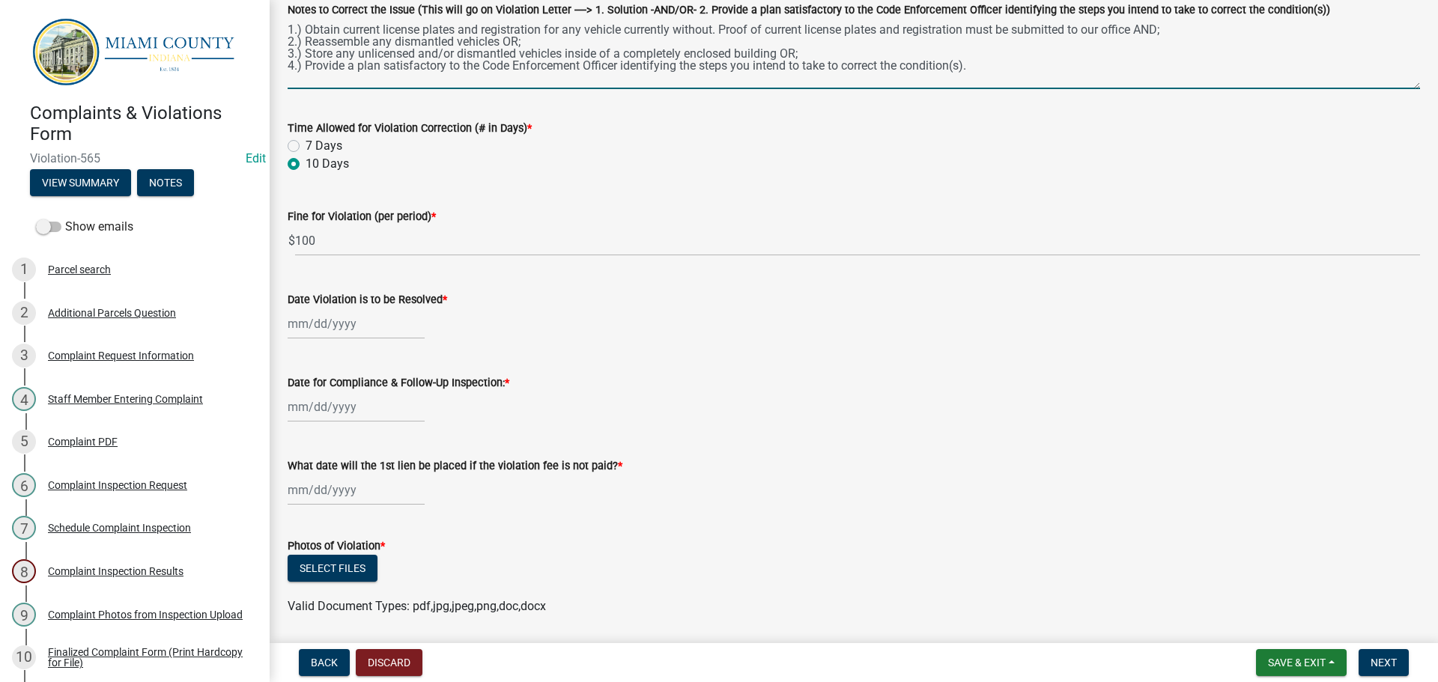
scroll to position [480, 0]
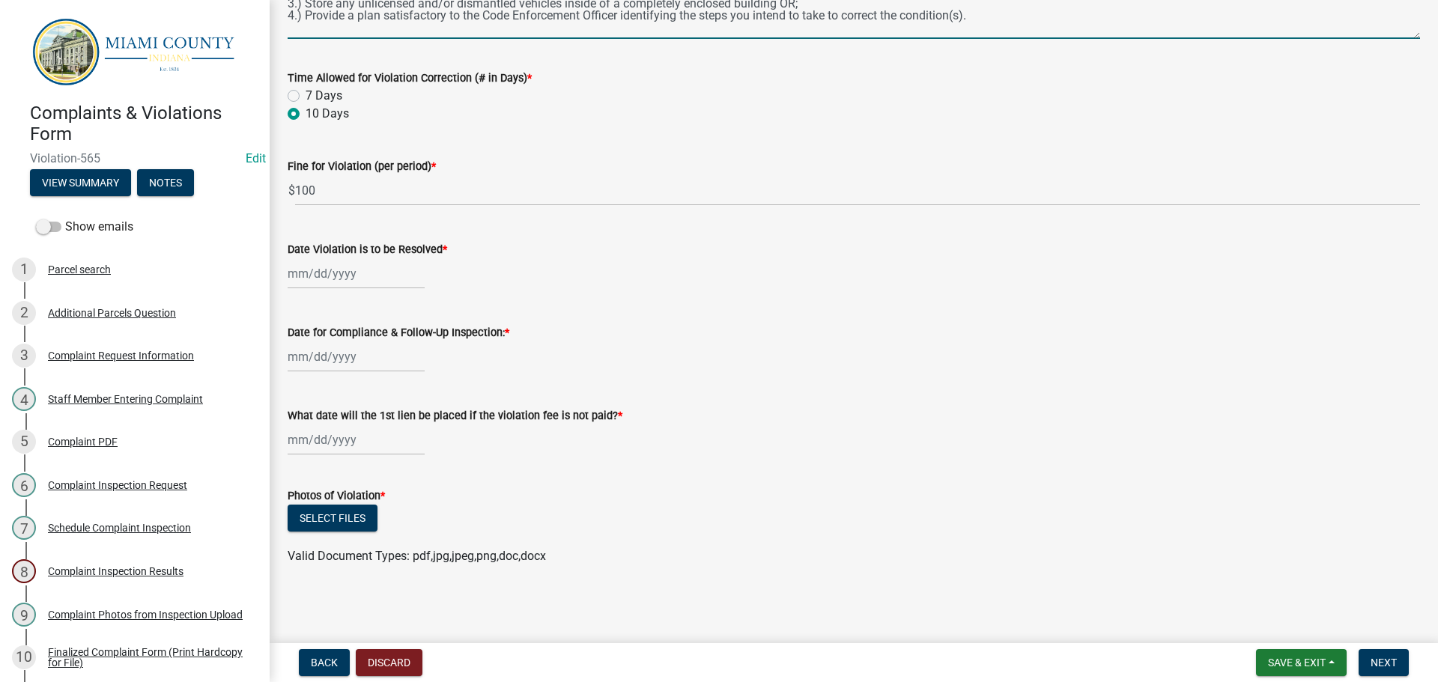
type textarea "1.) Obtain current license plates and registration for any vehicle currently wi…"
click at [336, 274] on div at bounding box center [356, 273] width 137 height 31
select select "9"
select select "2025"
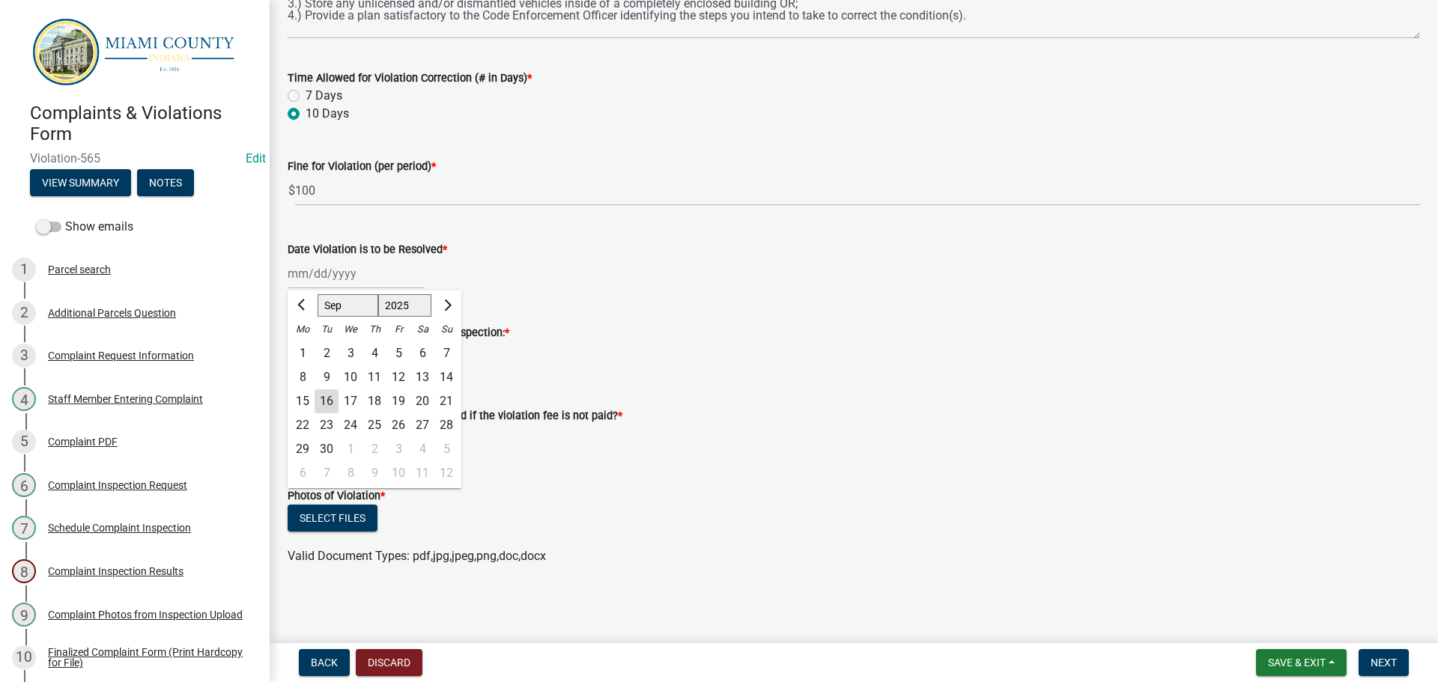
click at [398, 429] on div "26" at bounding box center [399, 425] width 24 height 24
type input "[DATE]"
click at [356, 356] on div at bounding box center [356, 357] width 137 height 31
select select "9"
select select "2025"
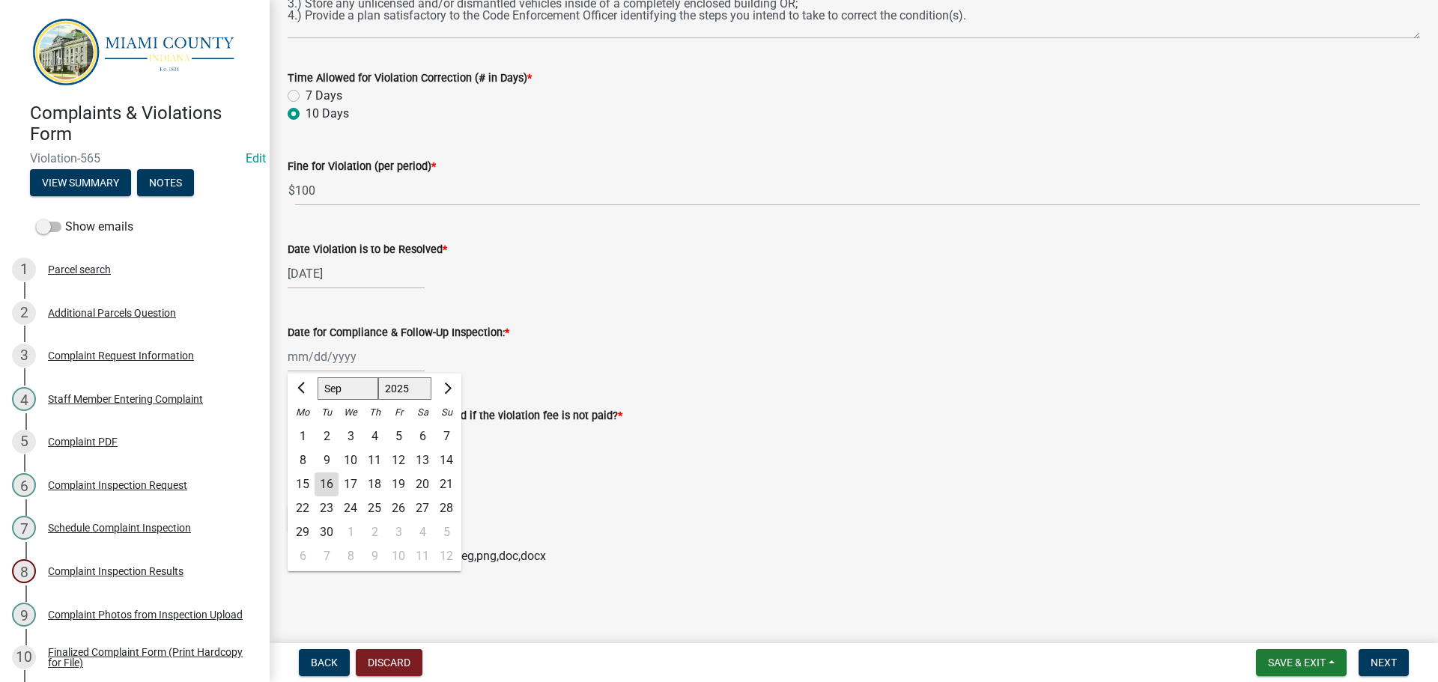
click at [301, 527] on div "29" at bounding box center [303, 533] width 24 height 24
type input "[DATE]"
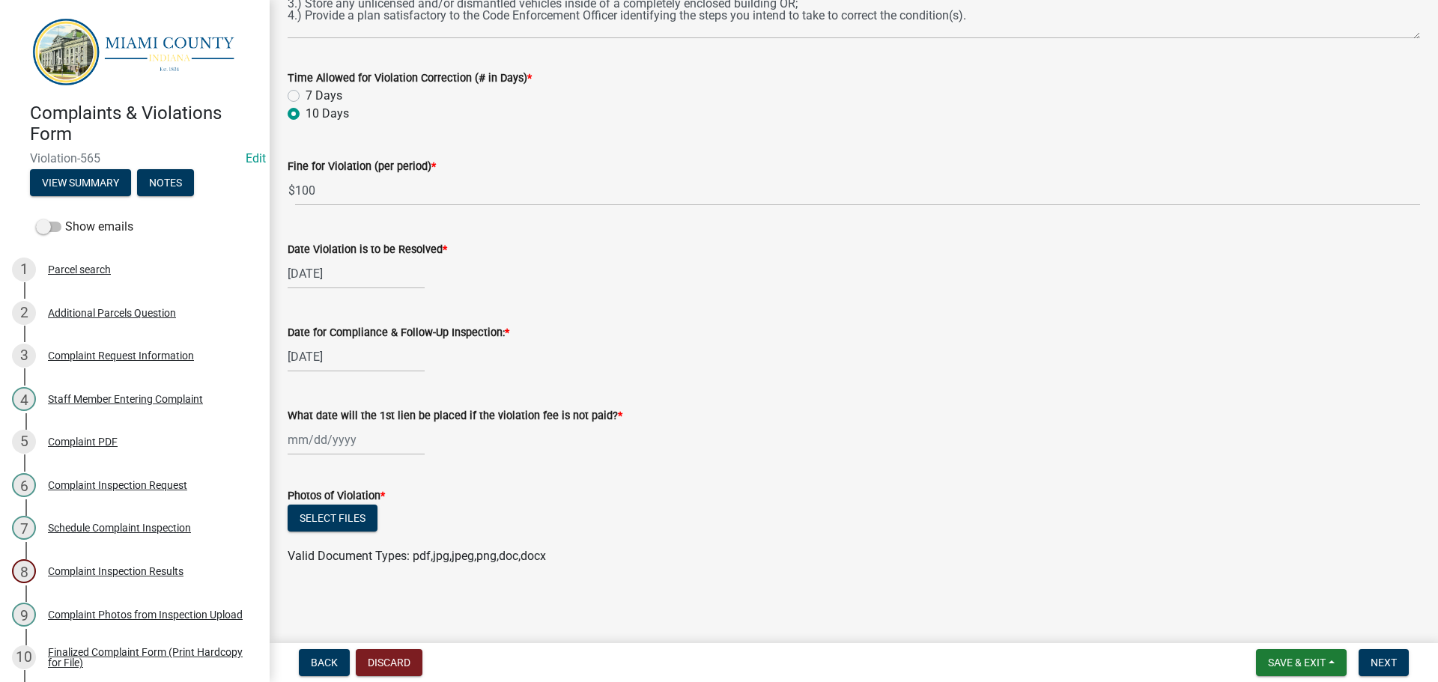
select select "9"
select select "2025"
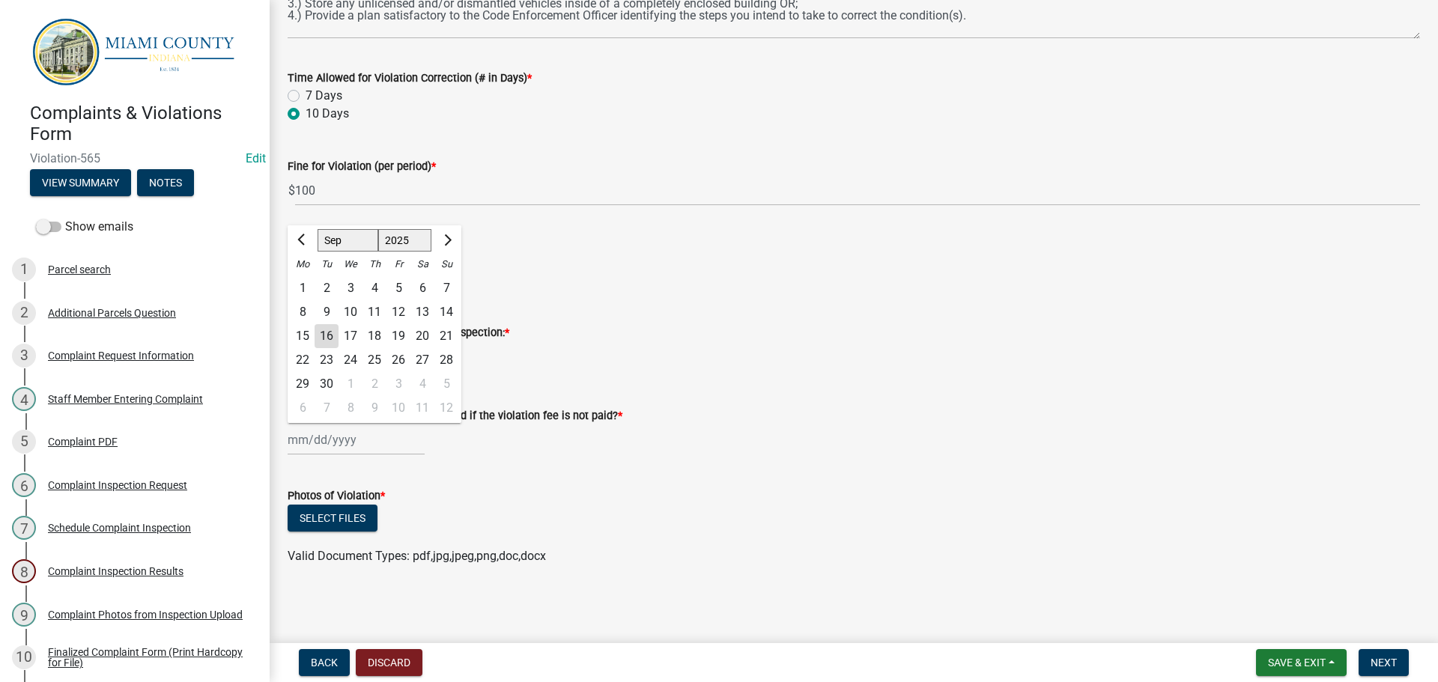
click at [329, 446] on div "[PERSON_NAME] Feb Mar Apr [PERSON_NAME][DATE] Oct Nov [DATE] 1526 1527 1528 152…" at bounding box center [356, 440] width 137 height 31
click at [442, 240] on span "Next month" at bounding box center [445, 239] width 11 height 11
select select "10"
click at [352, 386] on div "29" at bounding box center [351, 384] width 24 height 24
type input "[DATE]"
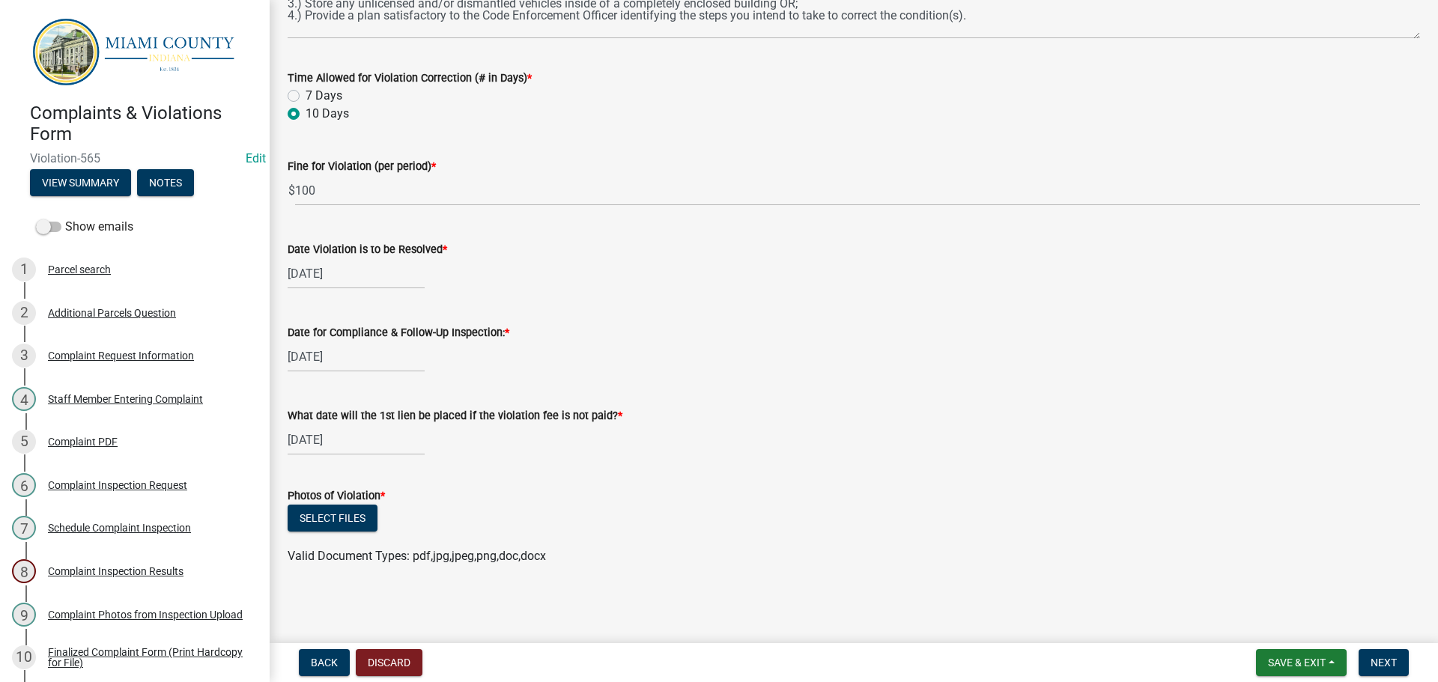
click at [549, 513] on div "Select files" at bounding box center [854, 520] width 1133 height 31
click at [354, 520] on button "Select files" at bounding box center [333, 518] width 90 height 27
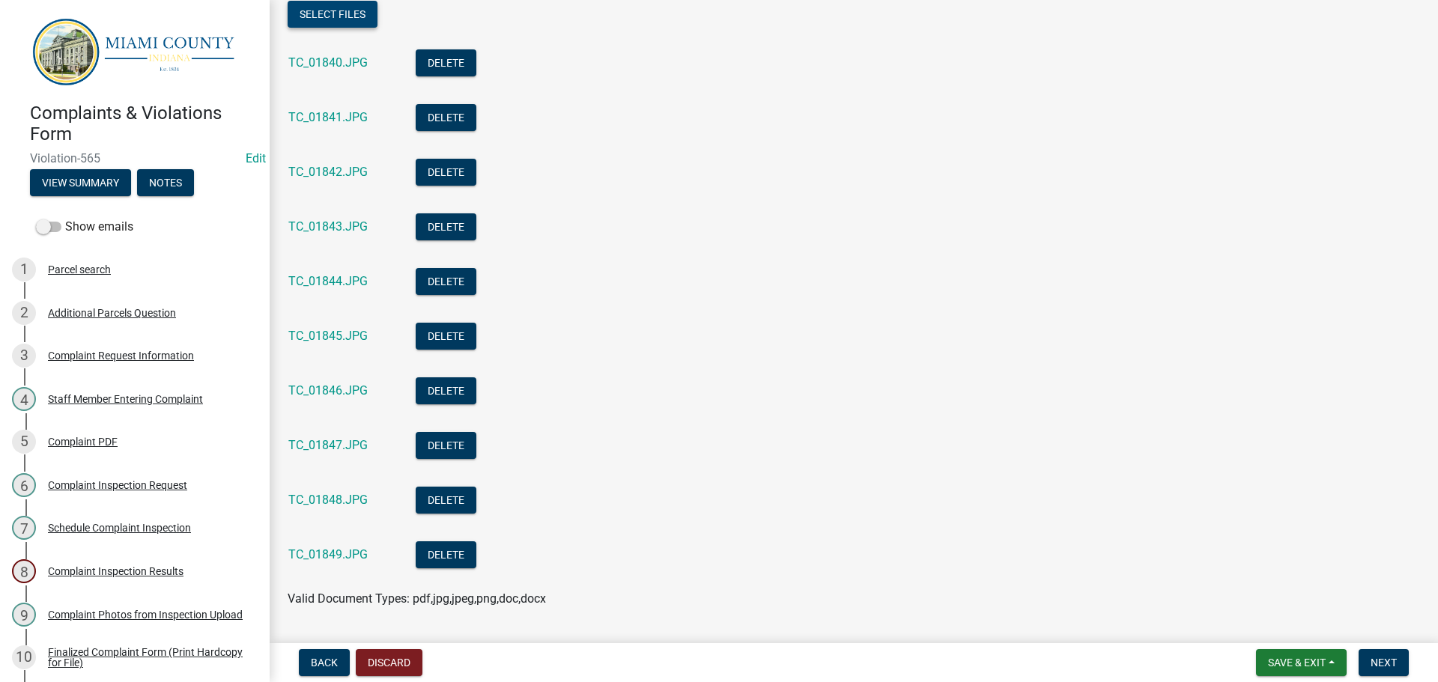
scroll to position [1027, 0]
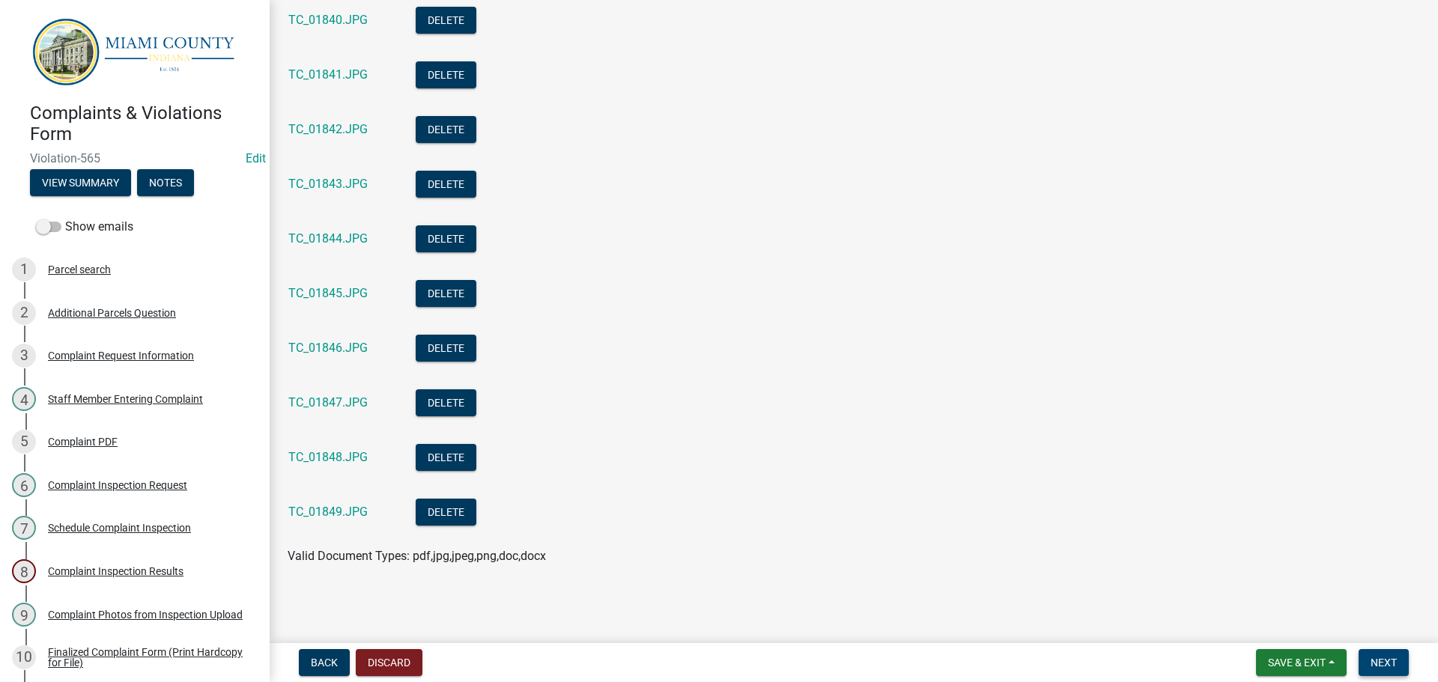
click at [1390, 664] on span "Next" at bounding box center [1384, 663] width 26 height 12
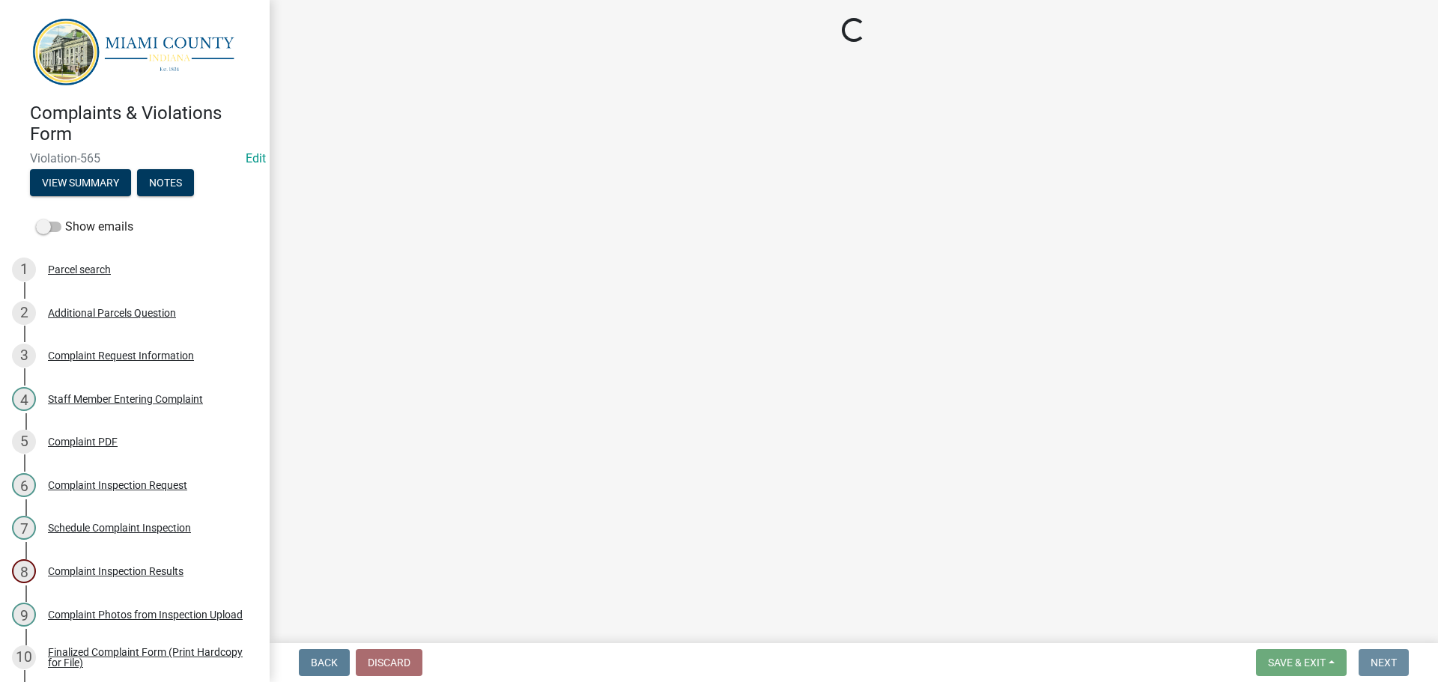
scroll to position [0, 0]
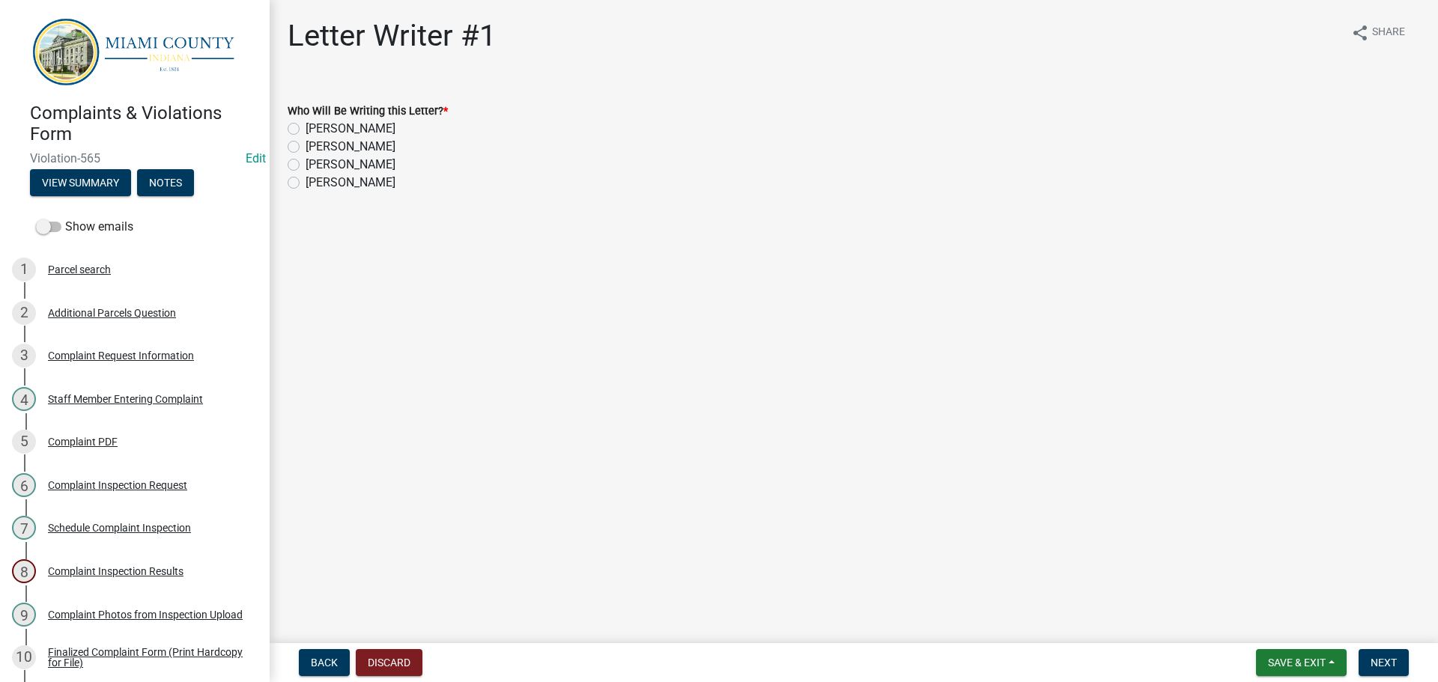
click at [306, 165] on label "[PERSON_NAME]" at bounding box center [351, 165] width 90 height 18
click at [306, 165] on input "[PERSON_NAME]" at bounding box center [311, 161] width 10 height 10
radio input "true"
click at [1375, 658] on span "Next" at bounding box center [1384, 663] width 26 height 12
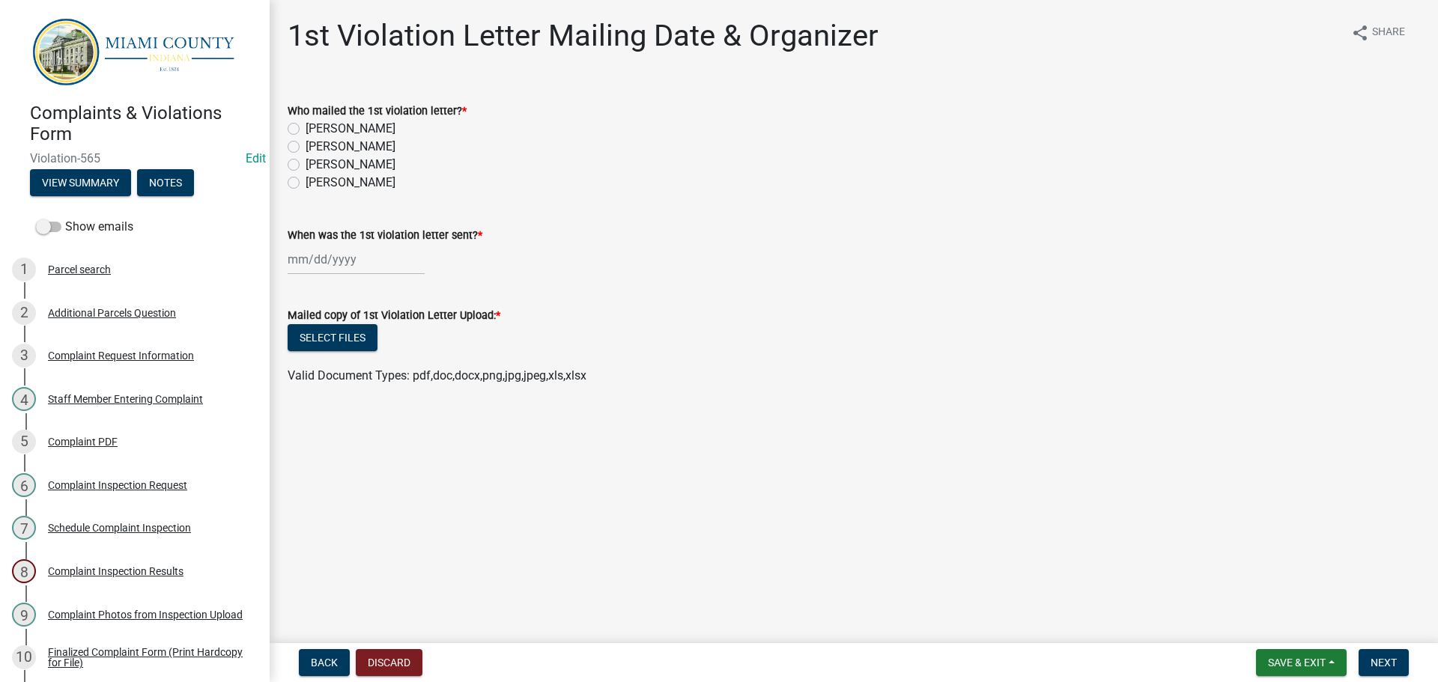
click at [110, 193] on div "Complaints & Violations Form Violation-565 Edit View Summary Notes" at bounding box center [135, 146] width 246 height 110
click at [109, 184] on button "View Summary" at bounding box center [80, 182] width 101 height 27
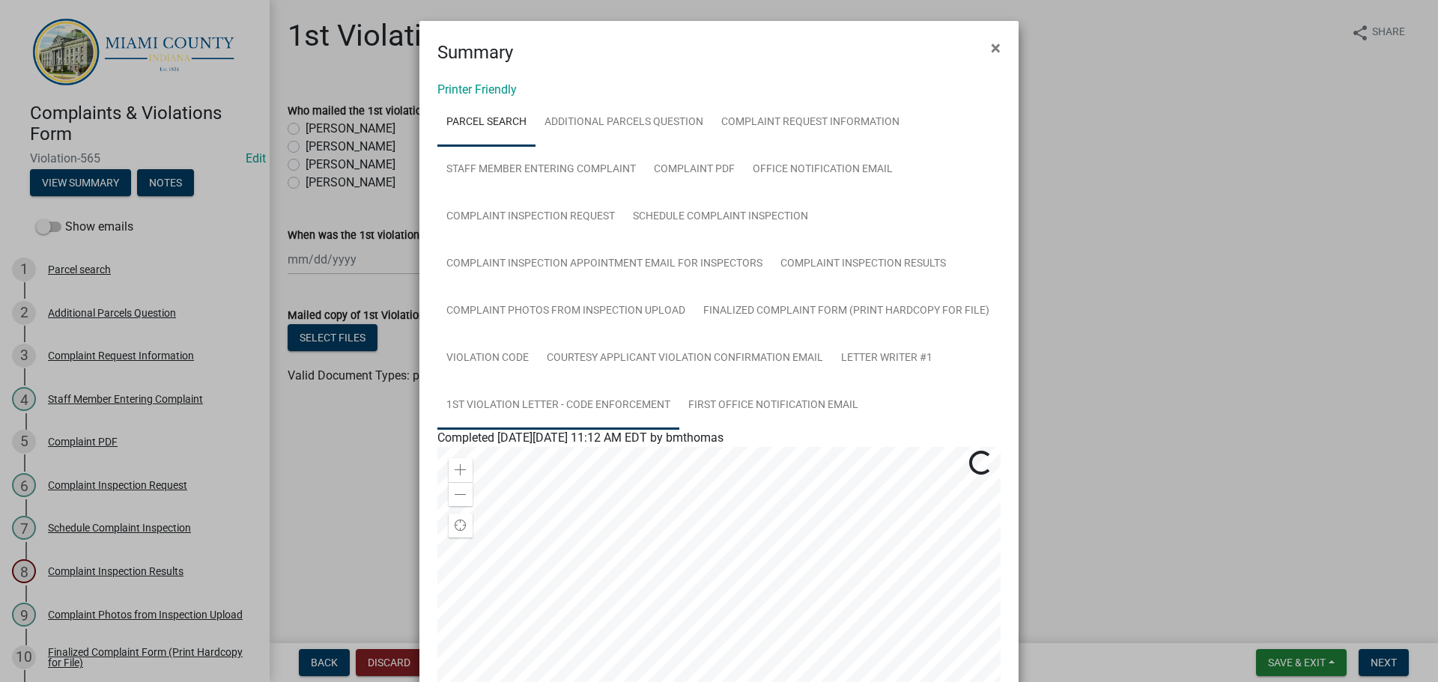
click at [576, 398] on link "1st Violation Letter - Code Enforcement" at bounding box center [558, 406] width 242 height 48
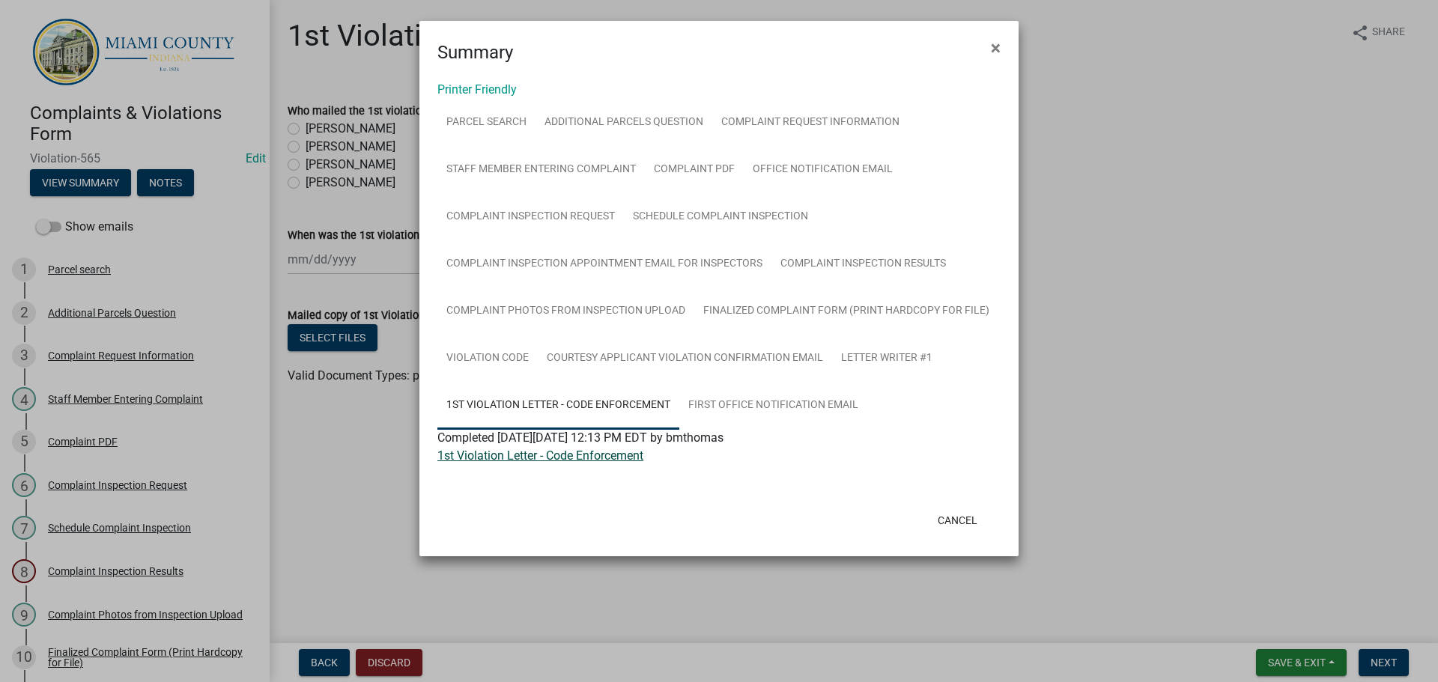
click at [571, 456] on link "1st Violation Letter - Code Enforcement" at bounding box center [540, 456] width 206 height 14
drag, startPoint x: 945, startPoint y: 527, endPoint x: 945, endPoint y: 515, distance: 12.0
click at [945, 527] on button "Cancel" at bounding box center [958, 520] width 64 height 27
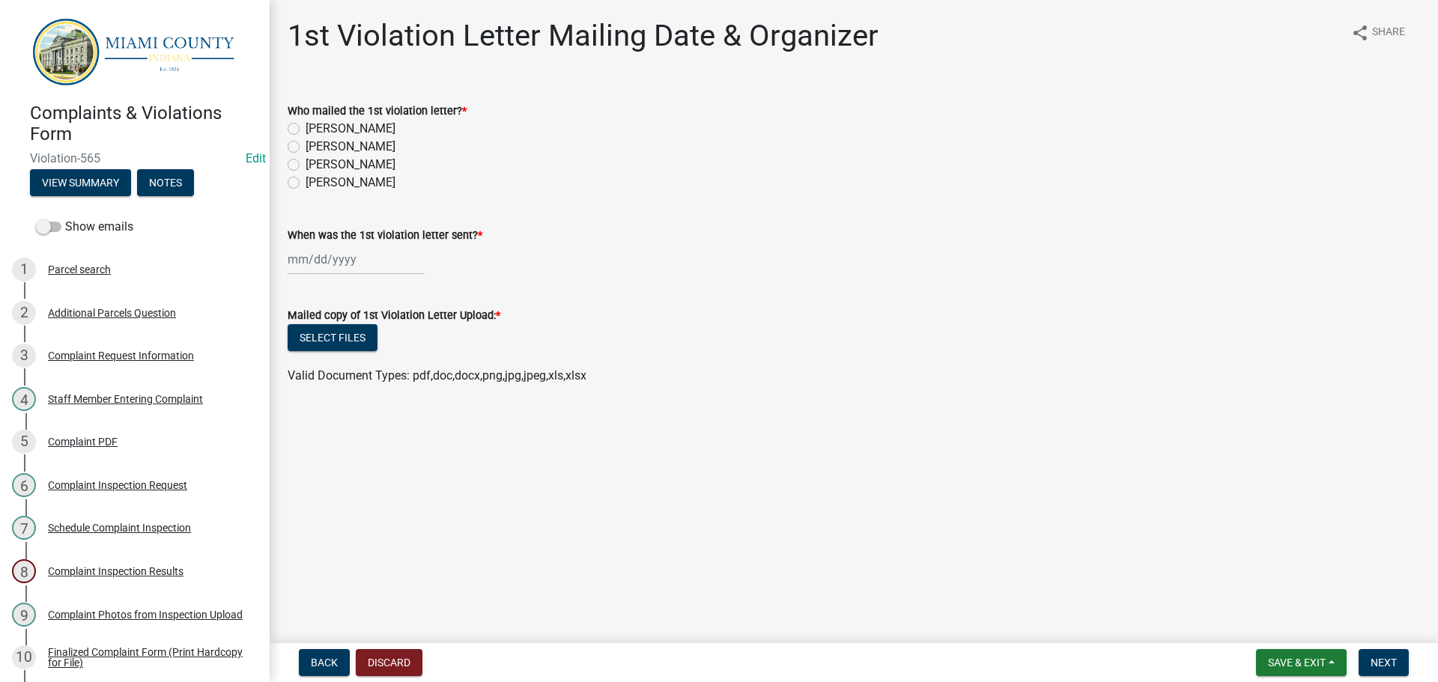
click at [306, 166] on label "[PERSON_NAME]" at bounding box center [351, 165] width 90 height 18
click at [306, 166] on input "[PERSON_NAME]" at bounding box center [311, 161] width 10 height 10
radio input "true"
click at [335, 256] on div at bounding box center [356, 259] width 137 height 31
select select "9"
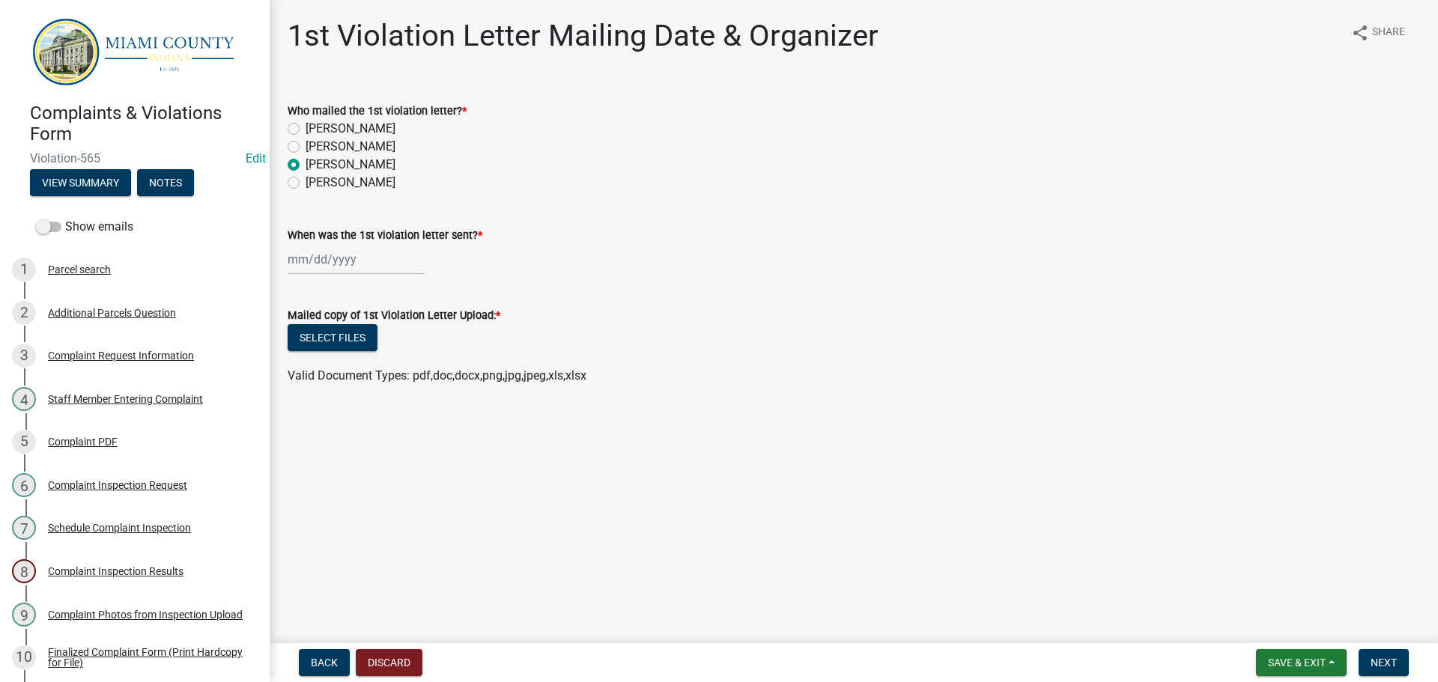
select select "2025"
click at [323, 390] on div "16" at bounding box center [327, 387] width 24 height 24
type input "[DATE]"
click at [341, 337] on button "Select files" at bounding box center [333, 337] width 90 height 27
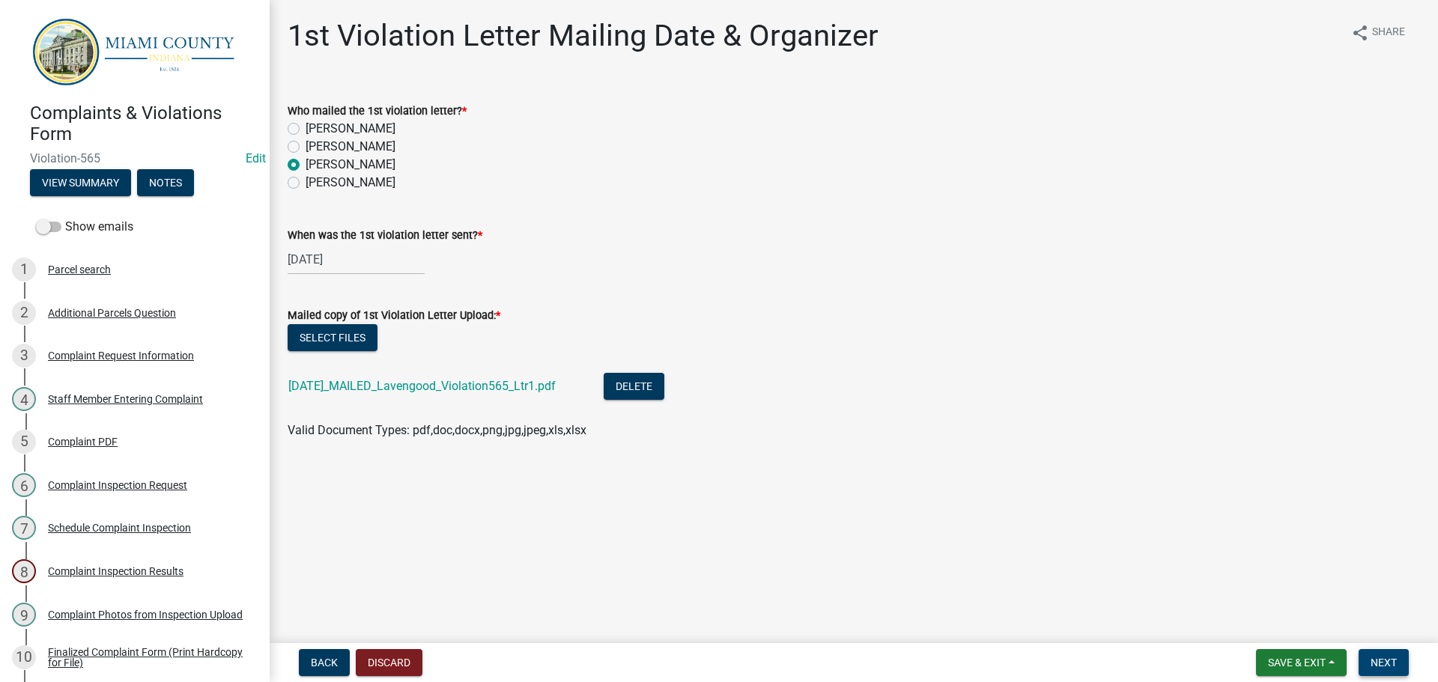
click at [1387, 665] on span "Next" at bounding box center [1384, 663] width 26 height 12
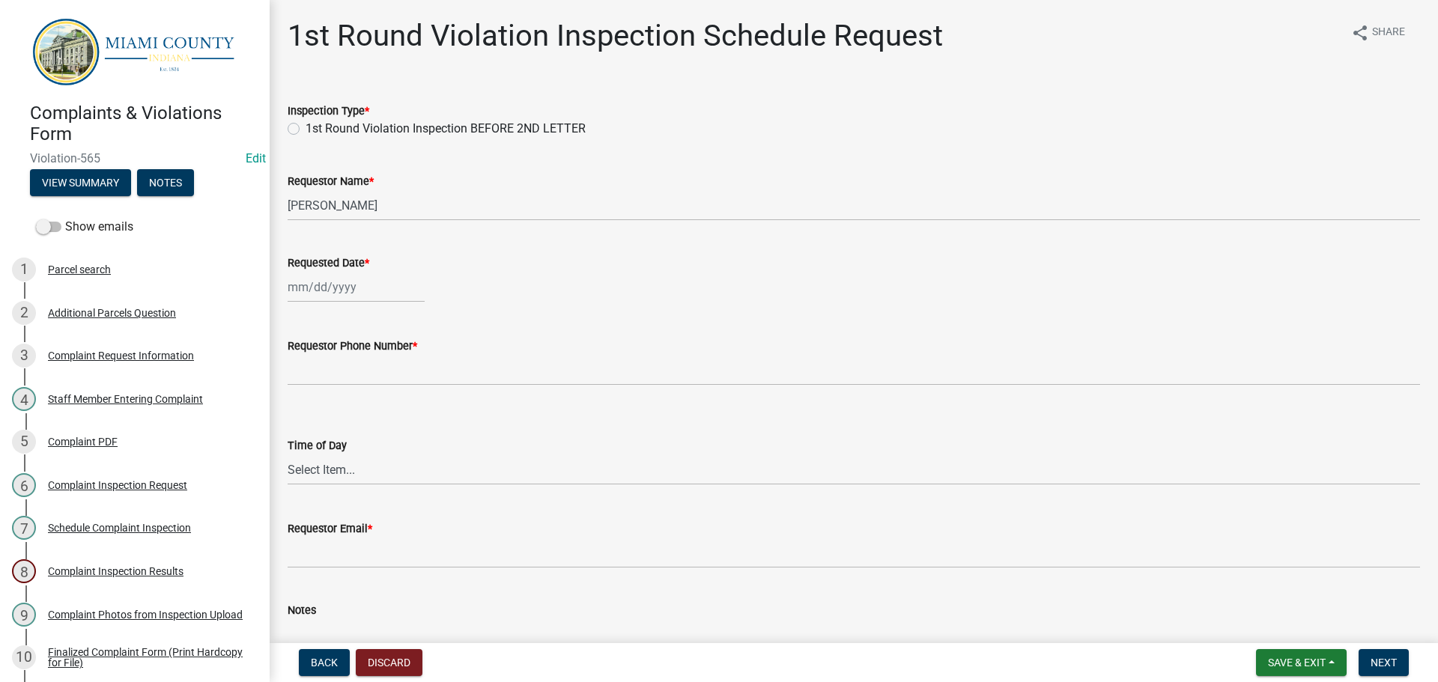
click at [306, 129] on label "1st Round Violation Inspection BEFORE 2ND LETTER" at bounding box center [446, 129] width 280 height 18
click at [306, 129] on input "1st Round Violation Inspection BEFORE 2ND LETTER" at bounding box center [311, 125] width 10 height 10
radio input "true"
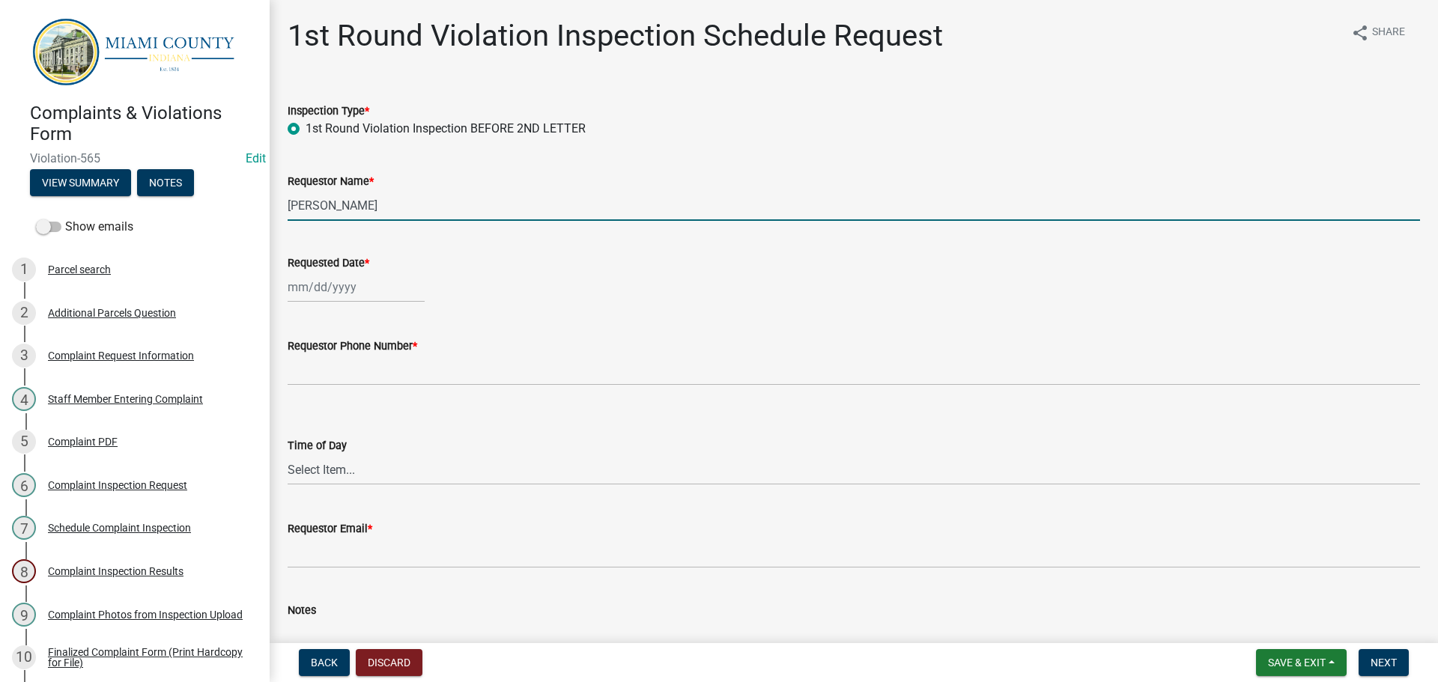
drag, startPoint x: 381, startPoint y: 205, endPoint x: 282, endPoint y: 196, distance: 100.0
click at [282, 196] on div "Requestor Name * [PERSON_NAME]" at bounding box center [853, 186] width 1155 height 70
type input "[PERSON_NAME]"
select select "9"
select select "2025"
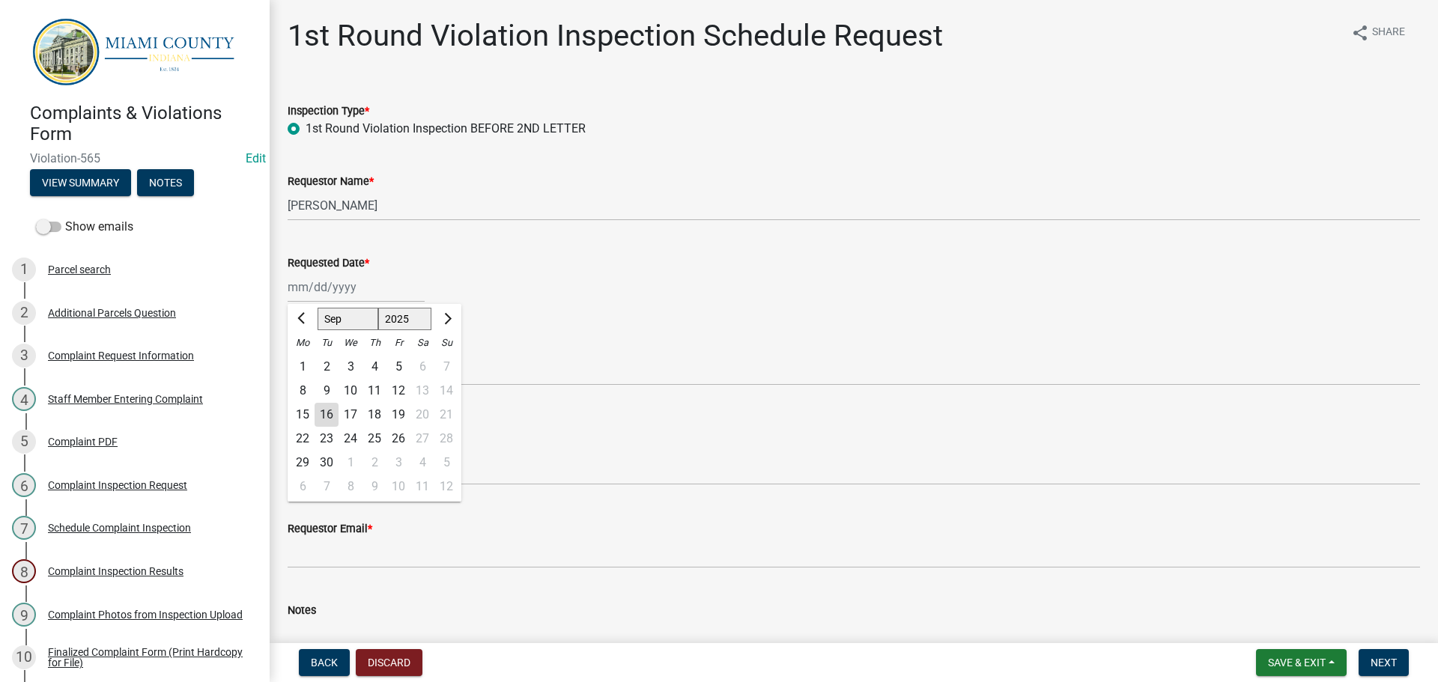
click at [348, 276] on div "[PERSON_NAME] Feb Mar Apr [PERSON_NAME][DATE] Oct Nov [DATE] 1526 1527 1528 152…" at bounding box center [356, 287] width 137 height 31
click at [308, 463] on div "29" at bounding box center [303, 463] width 24 height 24
type input "[DATE]"
click at [326, 389] on wm-data-entity-input "Requestor Phone Number *" at bounding box center [854, 357] width 1133 height 82
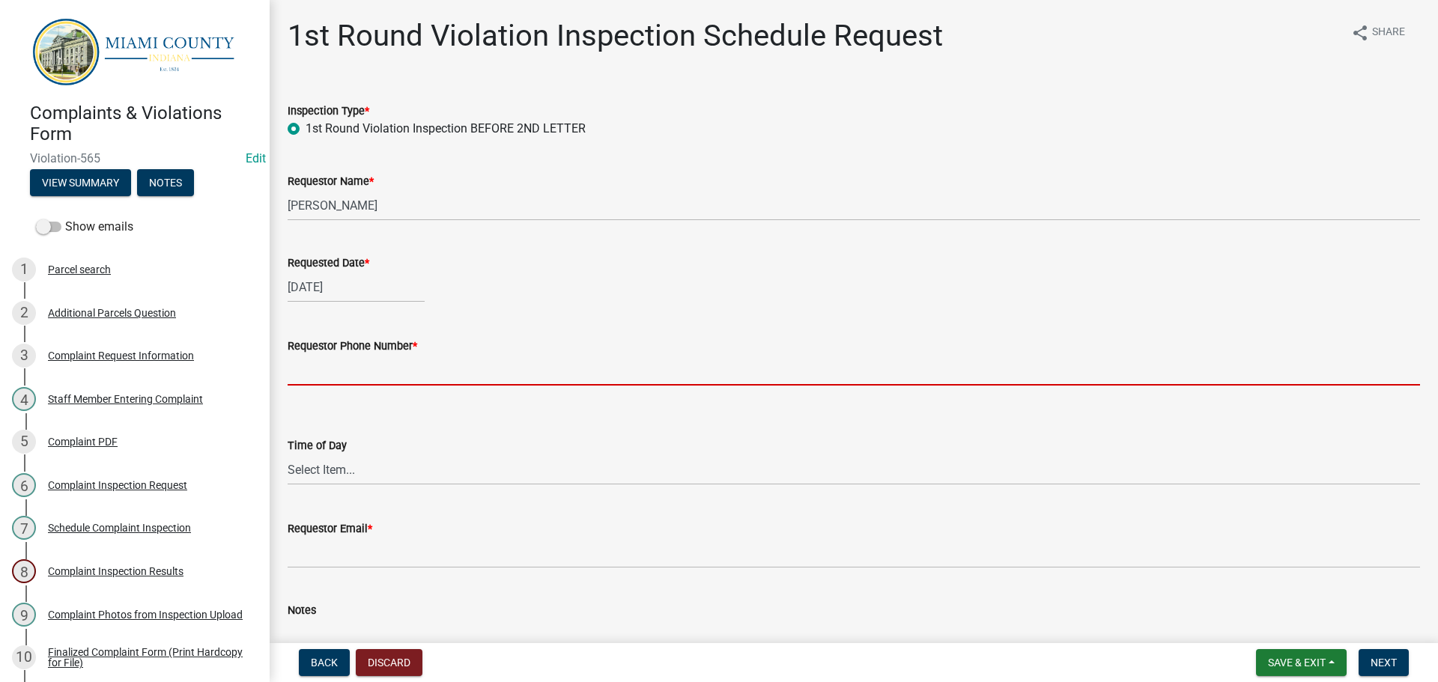
click at [333, 378] on input "Requestor Phone Number *" at bounding box center [854, 370] width 1133 height 31
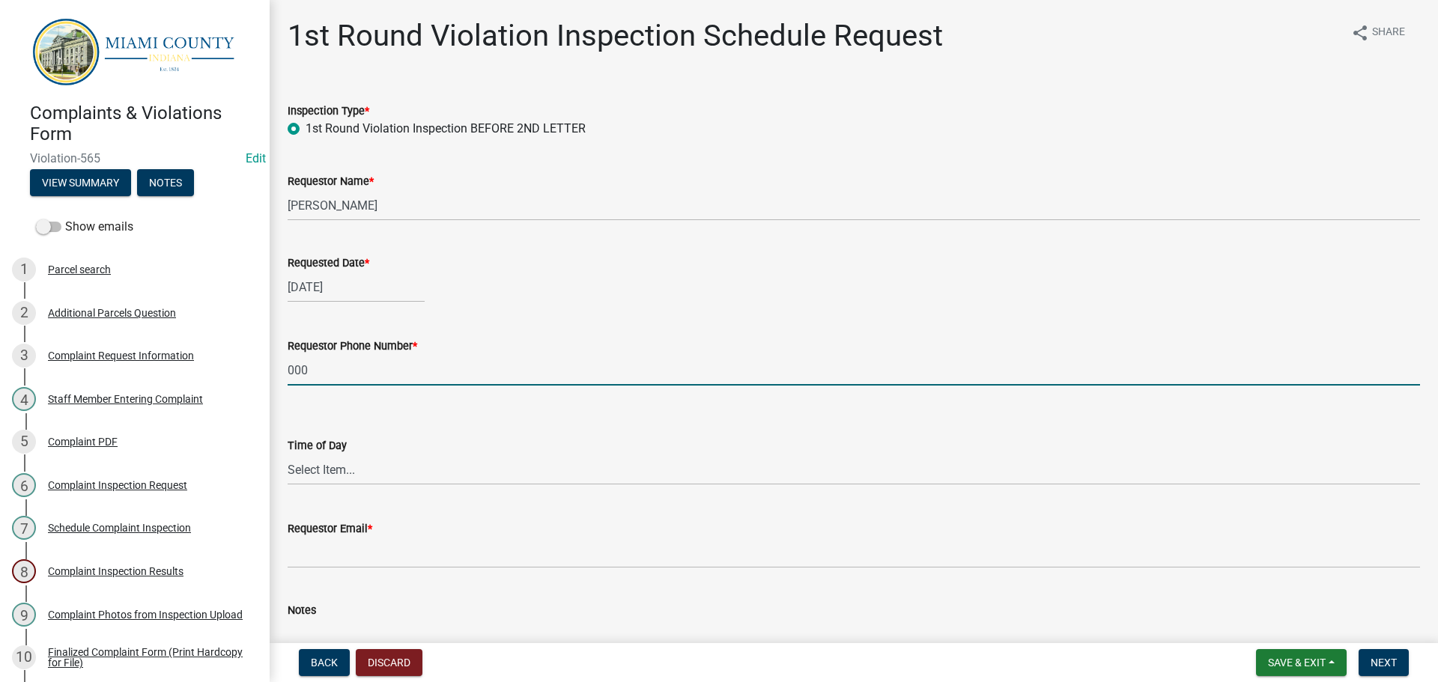
type input "000-000-0000"
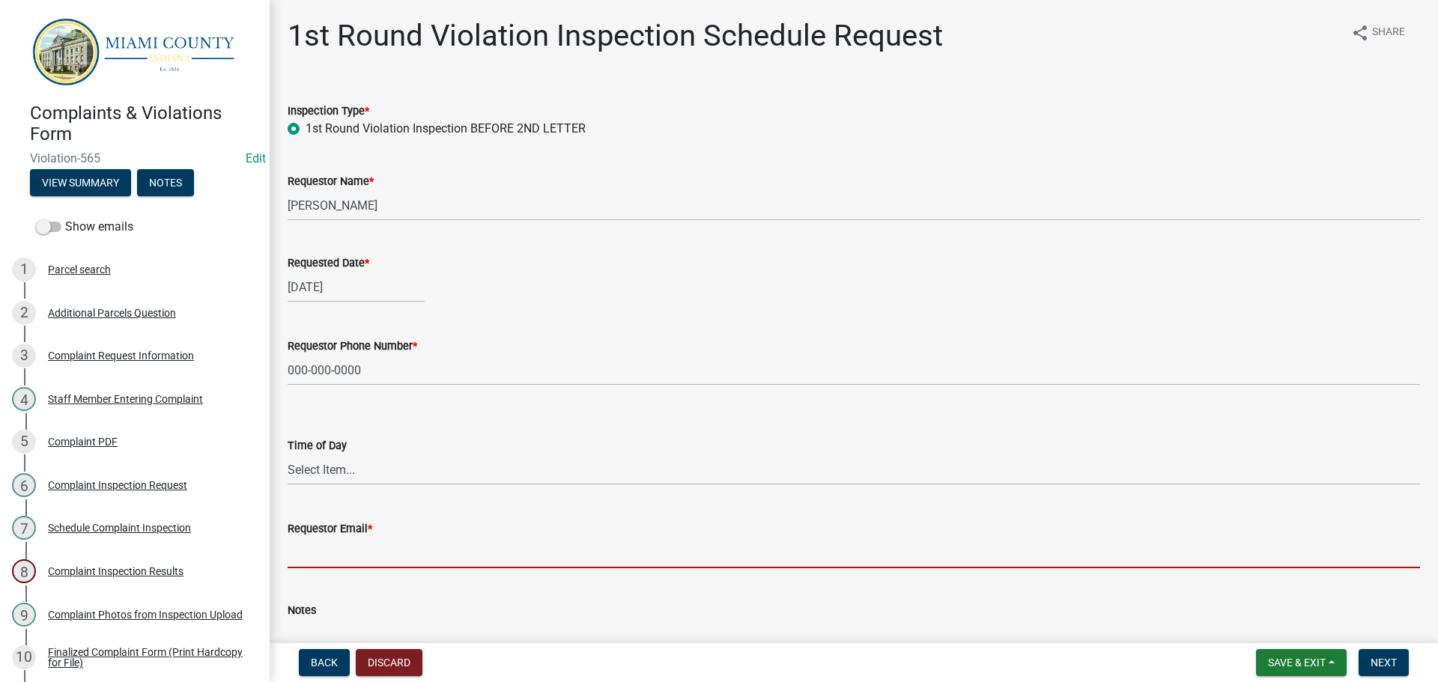
click at [357, 548] on input "Requestor Email *" at bounding box center [854, 553] width 1133 height 31
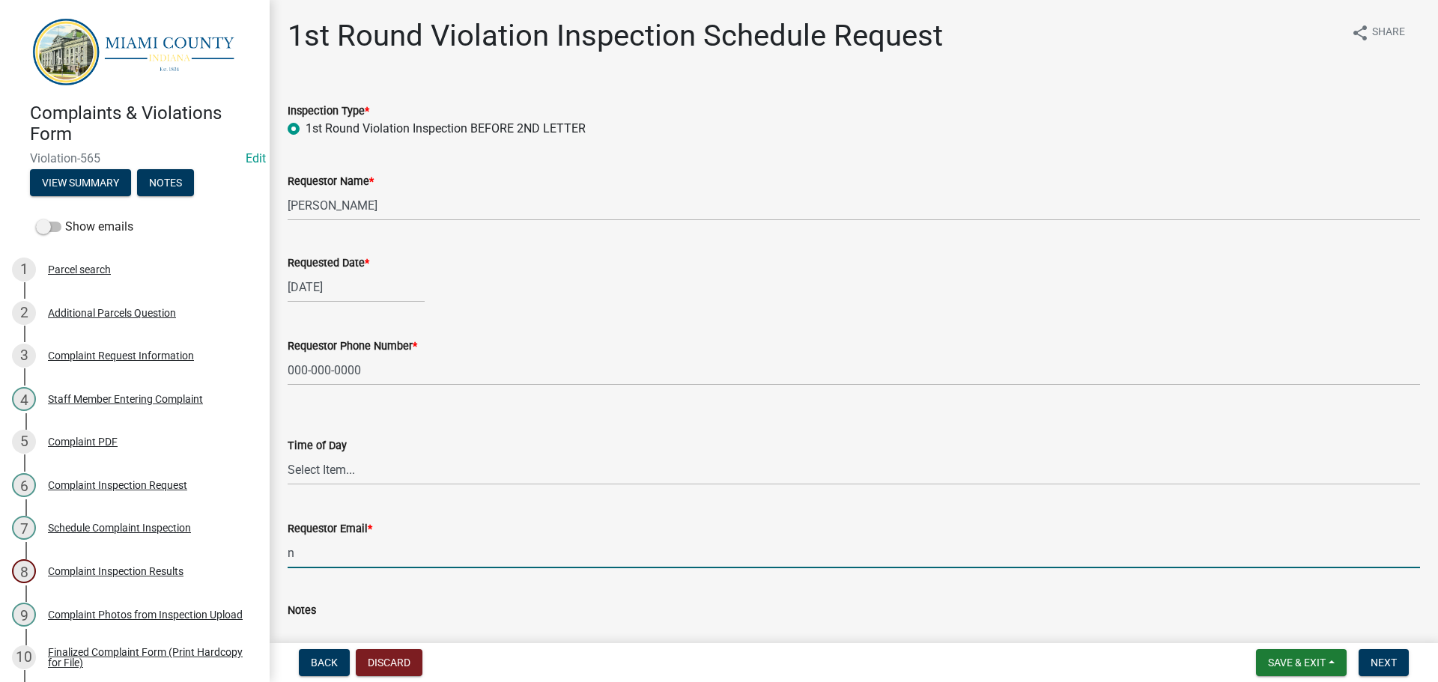
type input "[EMAIL_ADDRESS][DOMAIN_NAME]"
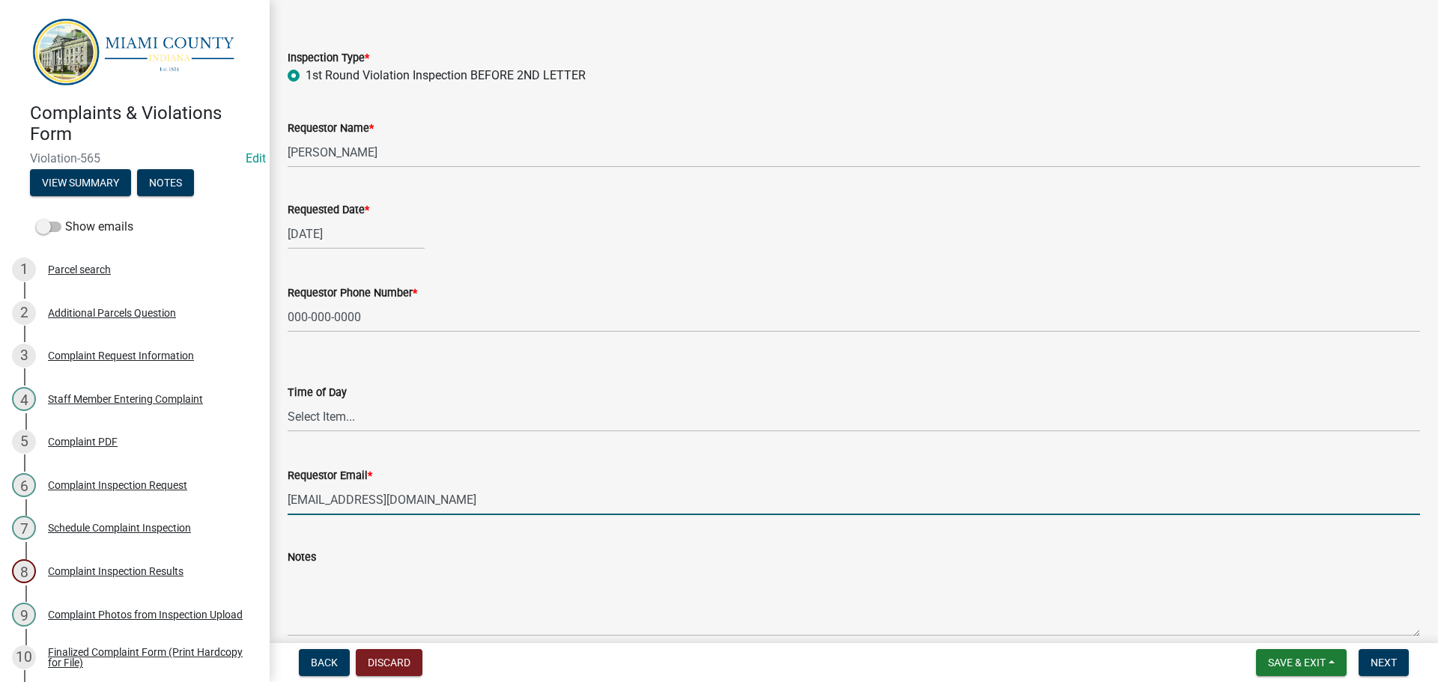
scroll to position [123, 0]
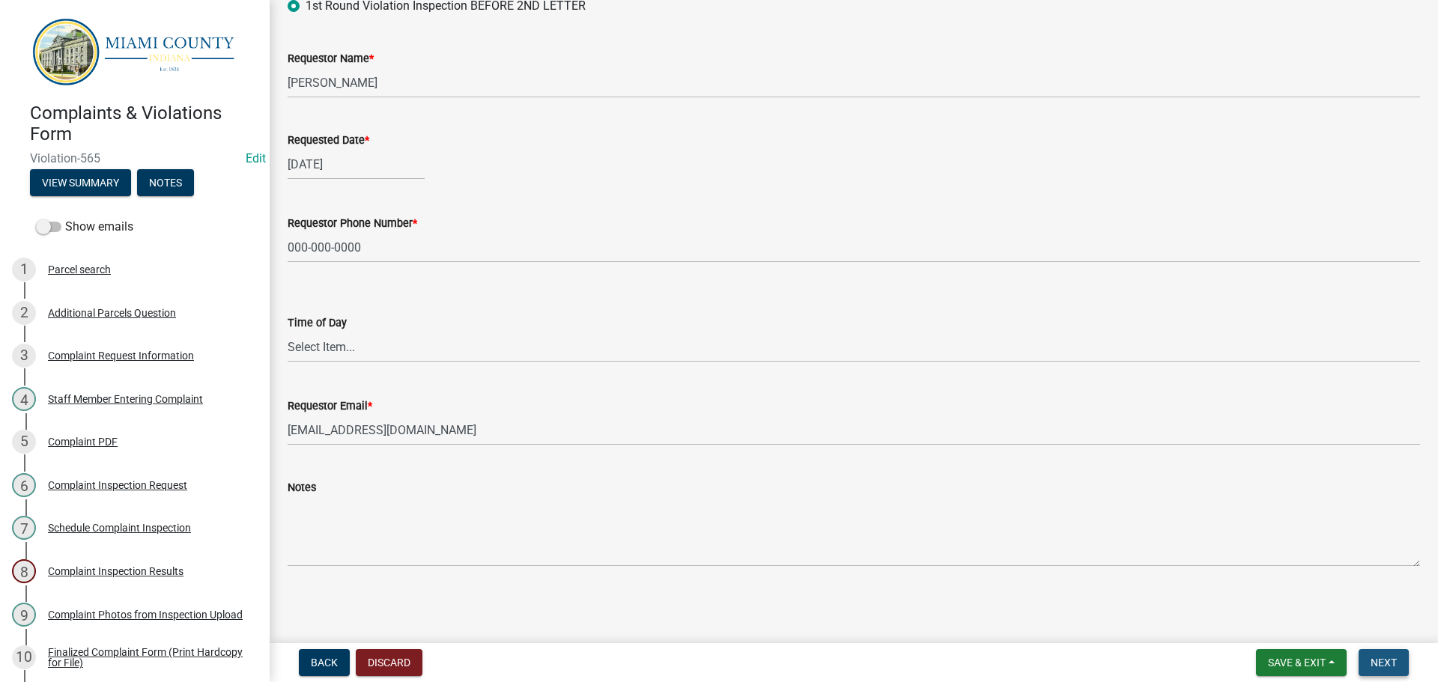
click at [1394, 671] on button "Next" at bounding box center [1384, 662] width 50 height 27
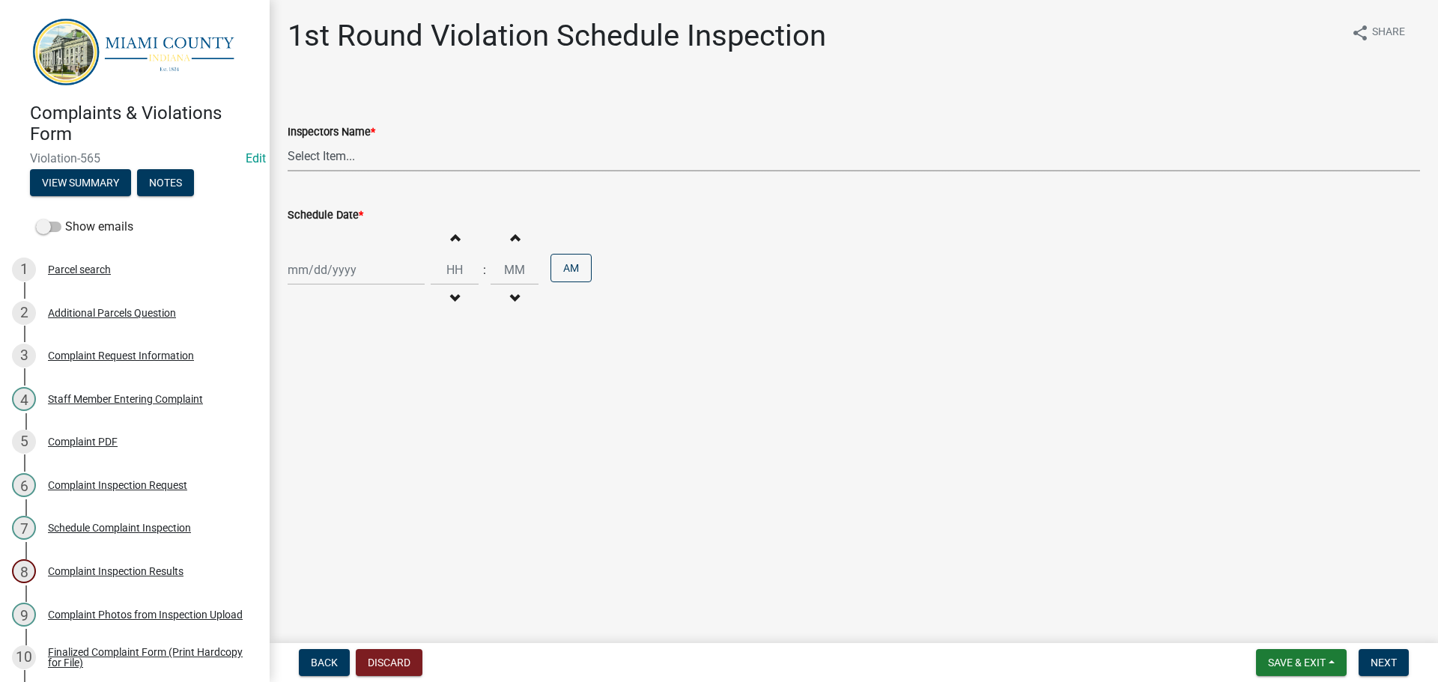
click at [336, 152] on select "Select Item... bmthomas ([PERSON_NAME]) croser ([PERSON_NAME]) [PERSON_NAME] ([…" at bounding box center [854, 156] width 1133 height 31
select select "0324ce59-dc13-463c-88f6-21718b6e040a"
click at [288, 141] on select "Select Item... bmthomas ([PERSON_NAME]) croser ([PERSON_NAME]) [PERSON_NAME] ([…" at bounding box center [854, 156] width 1133 height 31
select select "9"
select select "2025"
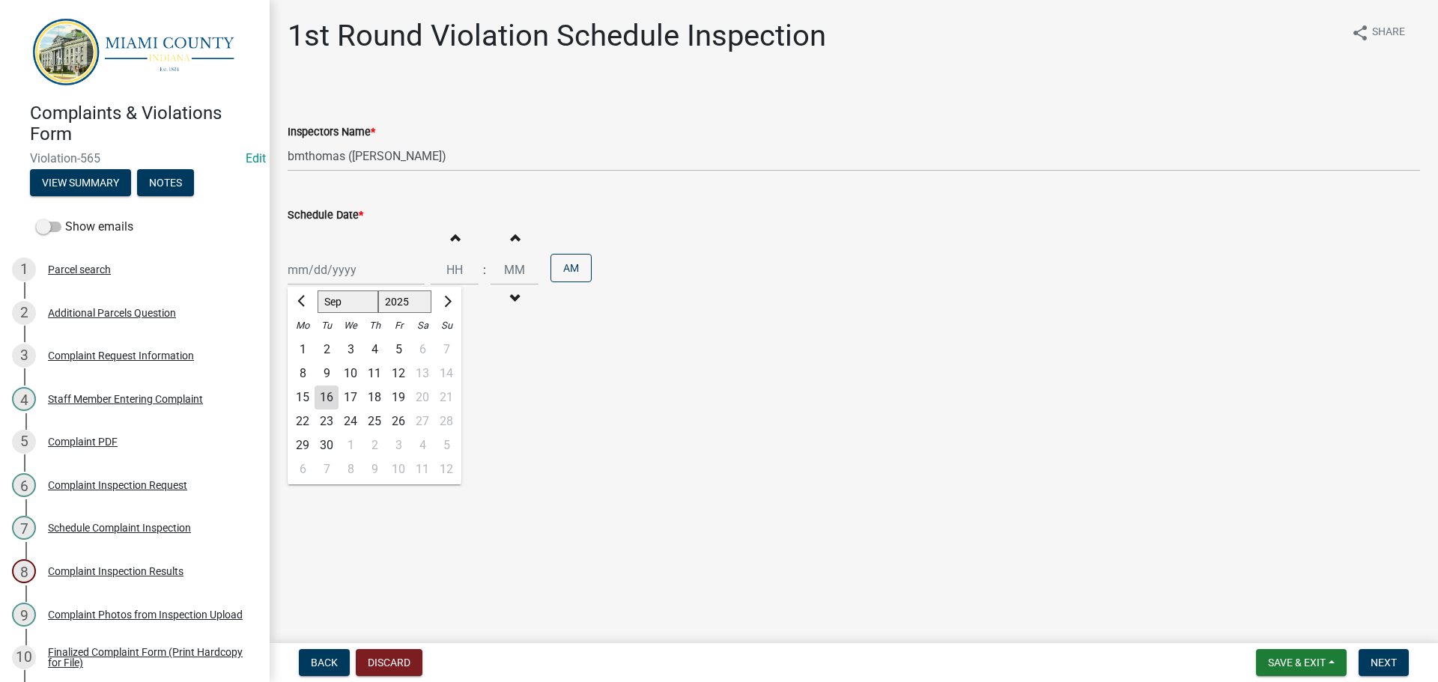
click at [335, 269] on div "[PERSON_NAME] Feb Mar Apr [PERSON_NAME][DATE] Oct Nov [DATE] 1526 1527 1528 152…" at bounding box center [356, 270] width 137 height 31
click at [304, 446] on div "29" at bounding box center [303, 446] width 24 height 24
type input "[DATE]"
click at [514, 251] on div "Increment minutes Decrement minutes" at bounding box center [515, 270] width 48 height 92
click at [509, 245] on button "Increment minutes" at bounding box center [514, 237] width 31 height 27
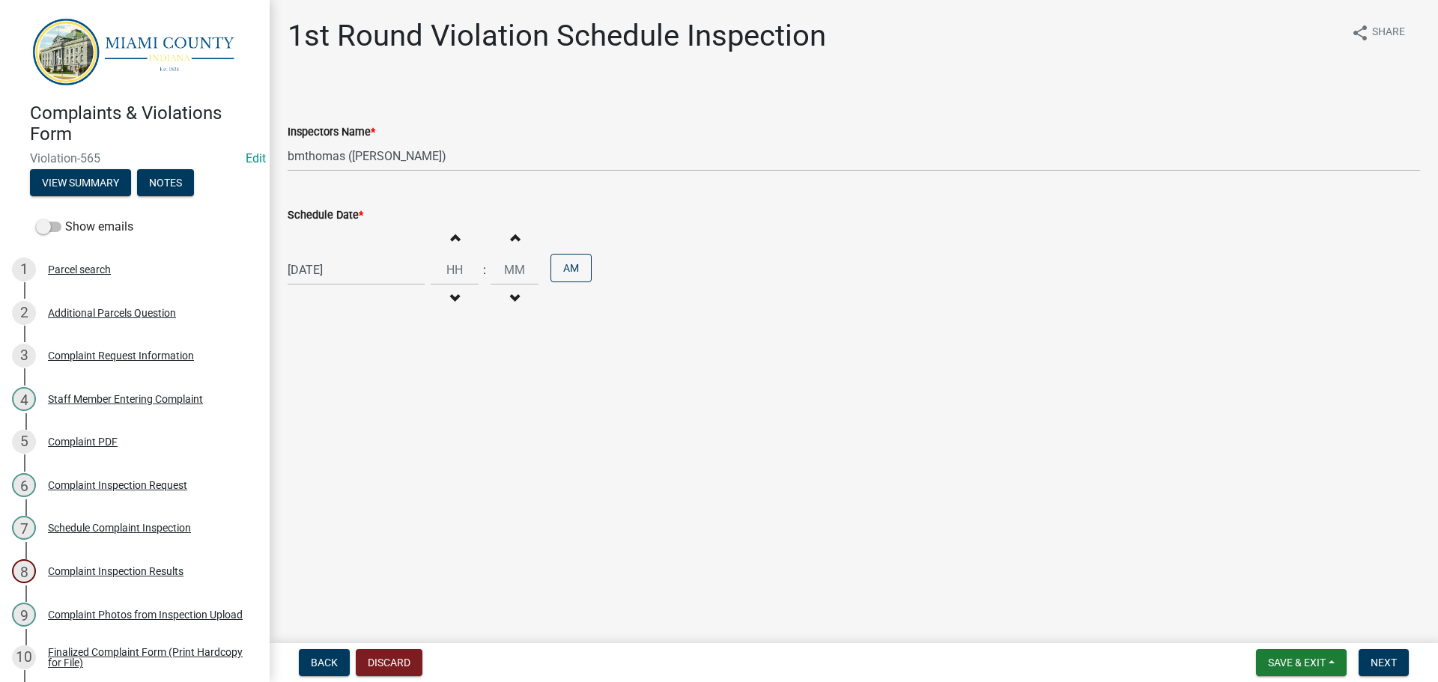
type input "12"
type input "01"
click at [1383, 669] on span "Next" at bounding box center [1384, 663] width 26 height 12
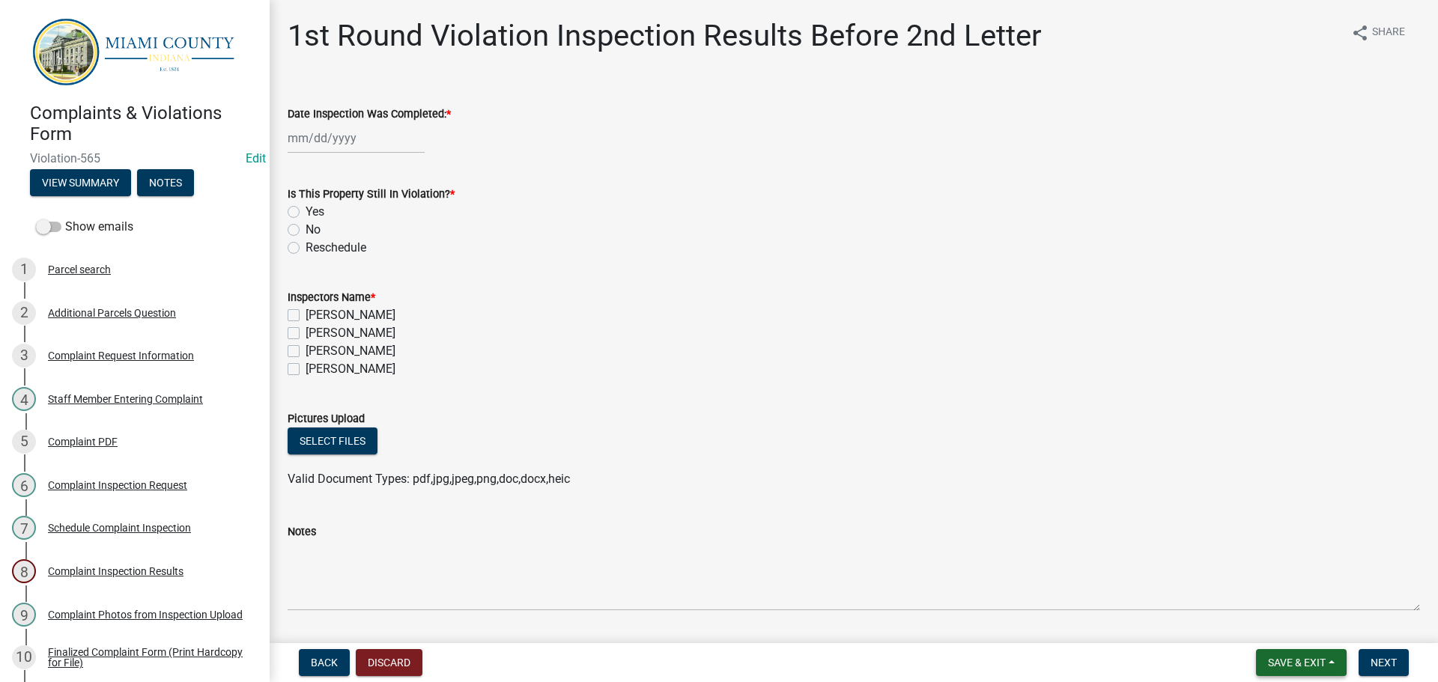
click at [1315, 667] on span "Save & Exit" at bounding box center [1297, 663] width 58 height 12
click at [1279, 621] on button "Save & Exit" at bounding box center [1287, 624] width 120 height 36
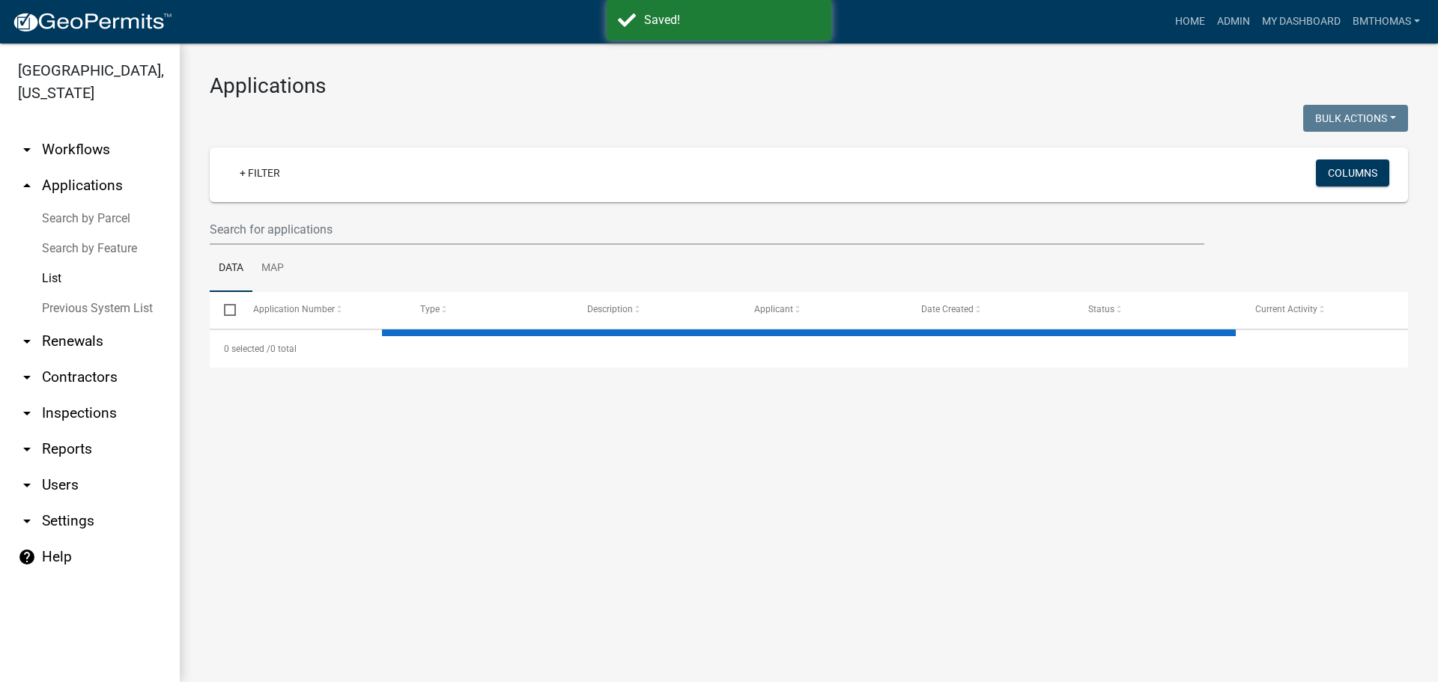
select select "3: 100"
